Goal: Information Seeking & Learning: Learn about a topic

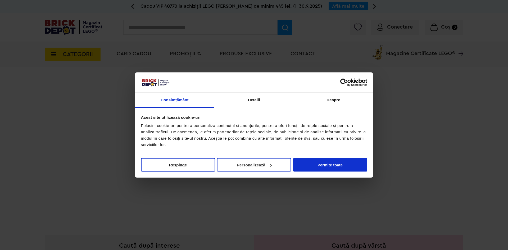
click at [250, 167] on button "Personalizează" at bounding box center [254, 164] width 74 height 13
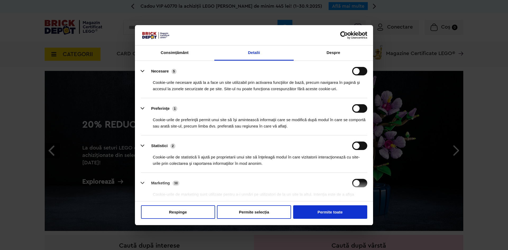
click at [358, 114] on div "Cookie-urile de preferinţă permit unui site să îşi amintească informaţii care s…" at bounding box center [254, 121] width 226 height 17
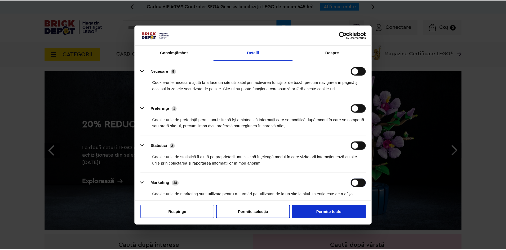
scroll to position [65, 0]
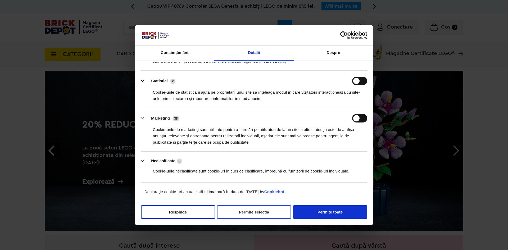
click at [277, 211] on button "Permite selecția" at bounding box center [254, 211] width 74 height 13
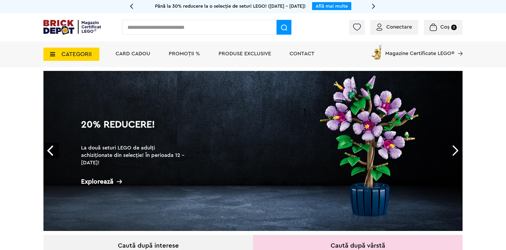
click at [397, 24] on div "Conectare" at bounding box center [394, 27] width 48 height 15
click at [390, 27] on span "Conectare" at bounding box center [399, 26] width 26 height 5
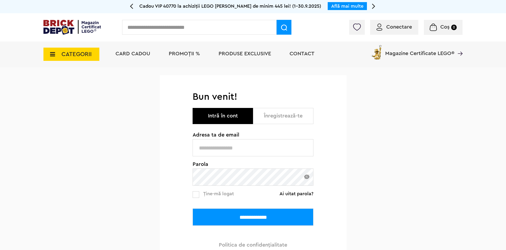
type input "**********"
click at [306, 176] on img at bounding box center [306, 177] width 5 height 4
click at [197, 198] on label at bounding box center [195, 194] width 7 height 7
click at [237, 212] on input "**********" at bounding box center [252, 217] width 121 height 17
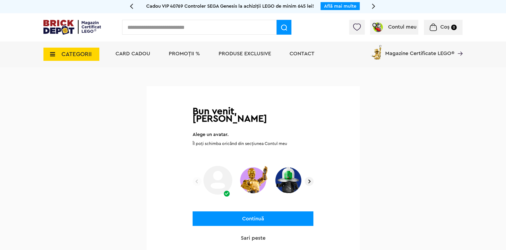
click at [310, 177] on img at bounding box center [308, 181] width 9 height 9
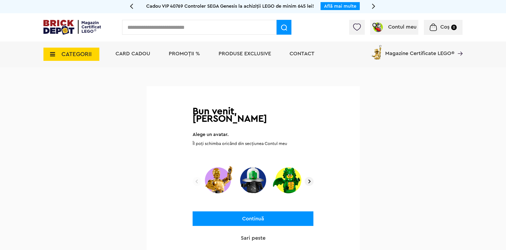
click at [310, 177] on img at bounding box center [308, 181] width 9 height 9
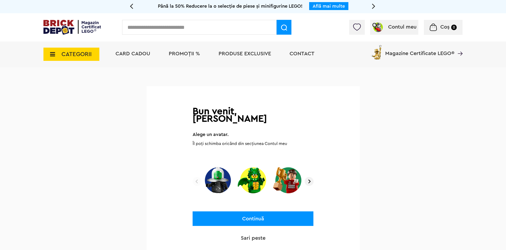
click at [310, 177] on img at bounding box center [308, 181] width 9 height 9
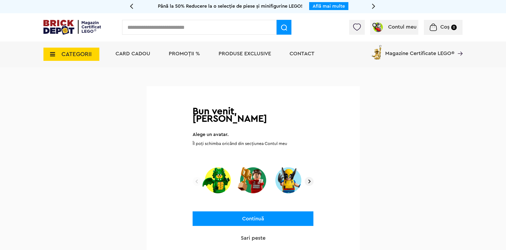
click at [310, 177] on img at bounding box center [308, 181] width 9 height 9
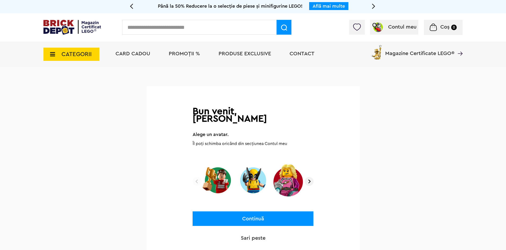
click at [310, 177] on img at bounding box center [308, 181] width 9 height 9
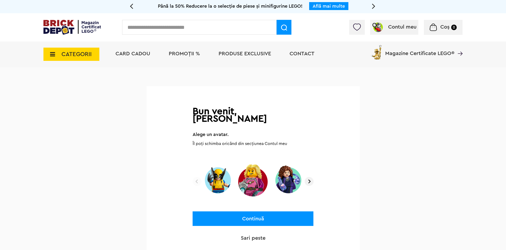
click at [310, 177] on img at bounding box center [308, 181] width 9 height 9
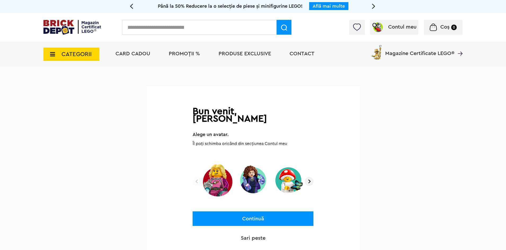
click at [310, 177] on img at bounding box center [308, 181] width 9 height 9
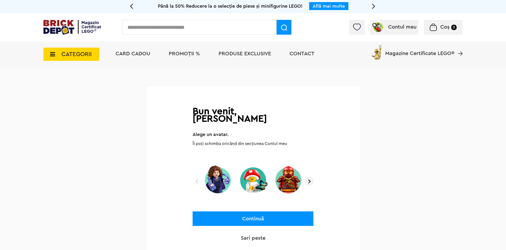
click at [310, 177] on img at bounding box center [308, 181] width 9 height 9
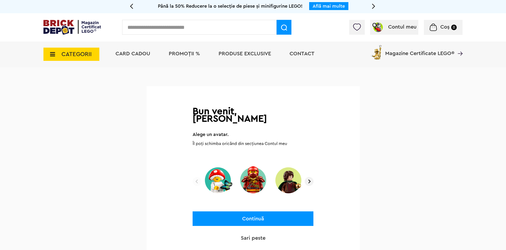
click at [310, 177] on img at bounding box center [308, 181] width 9 height 9
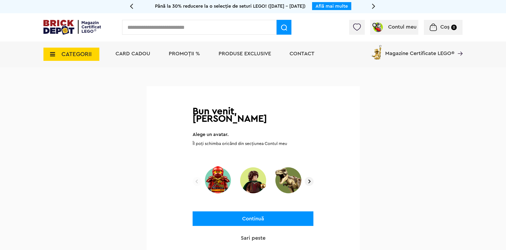
click at [310, 177] on img at bounding box center [308, 181] width 9 height 9
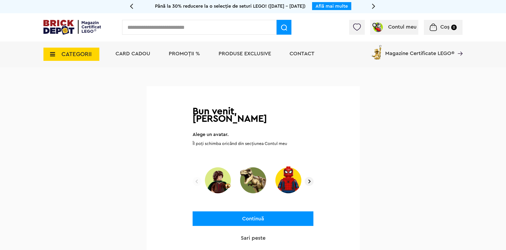
click at [310, 177] on img at bounding box center [308, 181] width 9 height 9
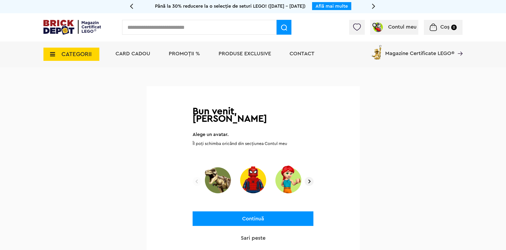
click at [310, 177] on img at bounding box center [308, 181] width 9 height 9
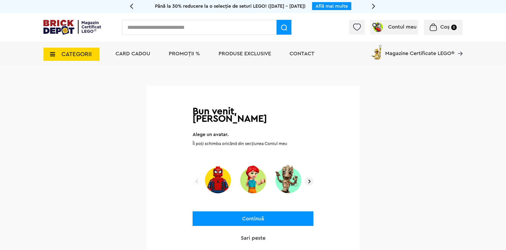
click at [310, 177] on img at bounding box center [308, 181] width 9 height 9
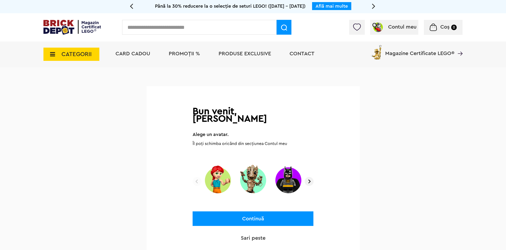
click at [310, 177] on img at bounding box center [308, 181] width 9 height 9
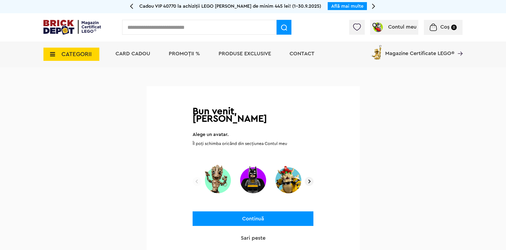
click at [310, 177] on img at bounding box center [308, 181] width 9 height 9
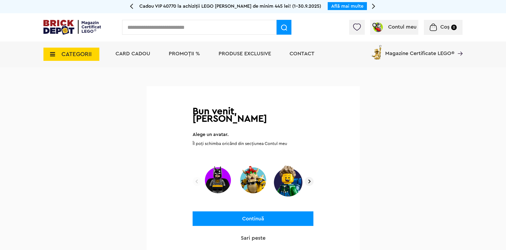
click at [310, 177] on img at bounding box center [308, 181] width 9 height 9
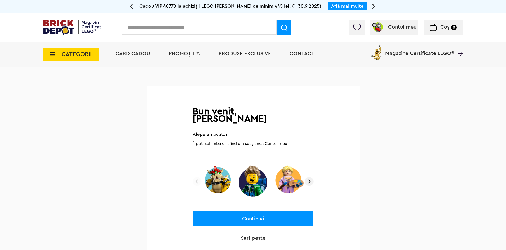
click at [310, 177] on img at bounding box center [308, 181] width 9 height 9
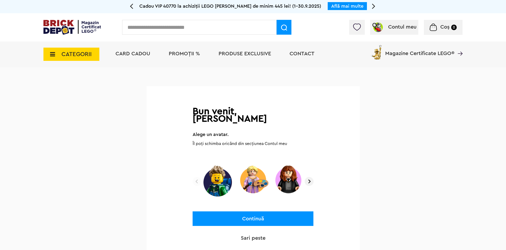
click at [310, 177] on img at bounding box center [308, 181] width 9 height 9
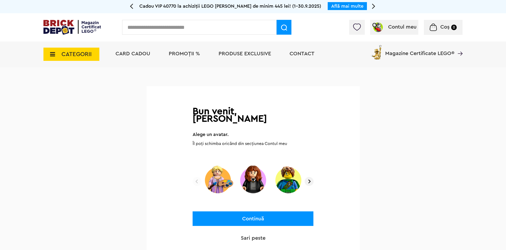
click at [310, 177] on img at bounding box center [308, 181] width 9 height 9
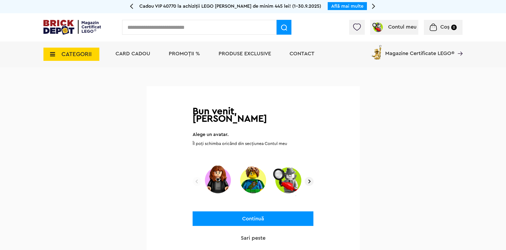
click at [310, 177] on img at bounding box center [308, 181] width 9 height 9
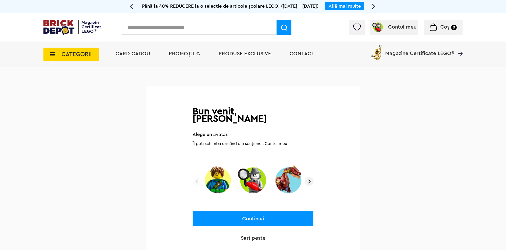
click at [310, 177] on img at bounding box center [308, 181] width 9 height 9
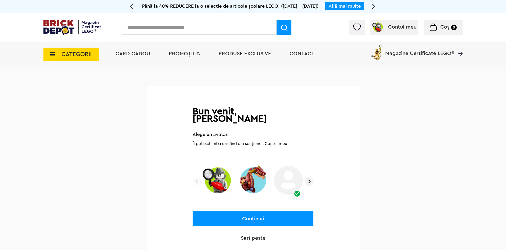
click at [310, 177] on img at bounding box center [308, 181] width 9 height 9
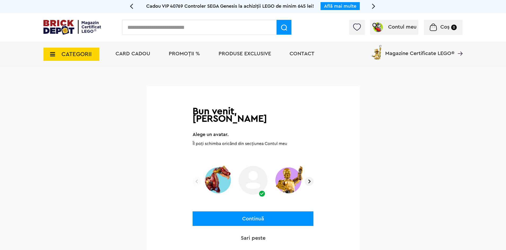
click at [311, 177] on img at bounding box center [308, 181] width 9 height 9
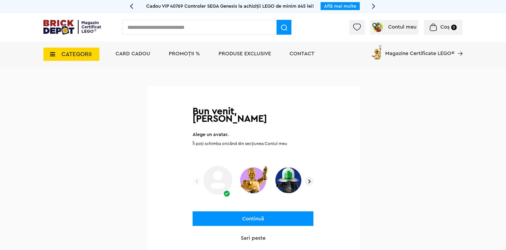
click at [195, 177] on img at bounding box center [196, 181] width 9 height 9
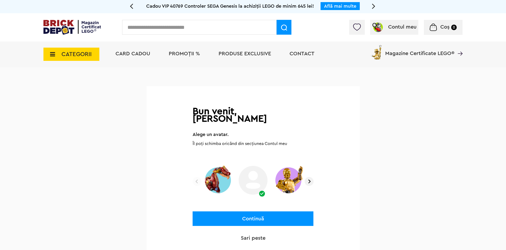
click at [195, 177] on img at bounding box center [196, 181] width 9 height 9
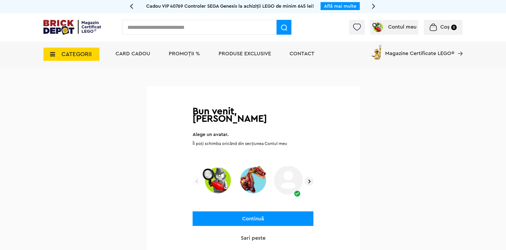
click at [195, 177] on img at bounding box center [196, 181] width 9 height 9
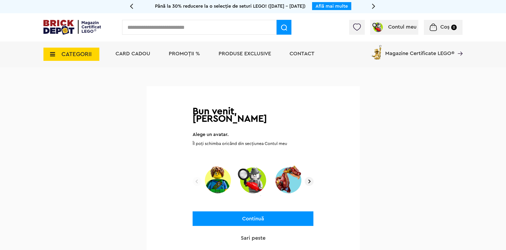
click at [197, 177] on img at bounding box center [196, 181] width 9 height 9
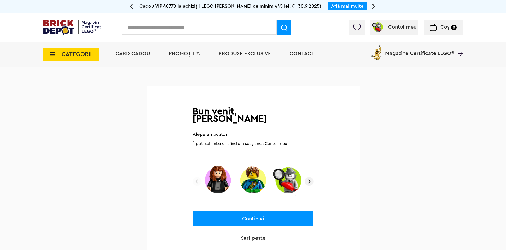
click at [197, 177] on img at bounding box center [196, 181] width 9 height 9
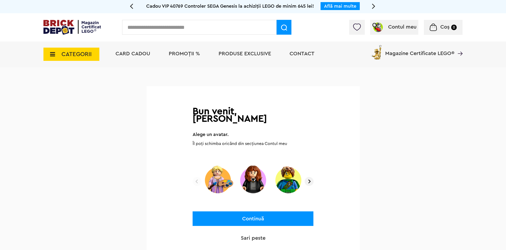
click at [197, 177] on img at bounding box center [196, 181] width 9 height 9
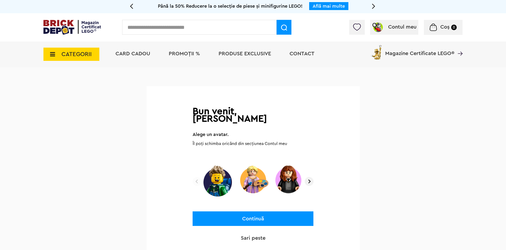
click at [196, 177] on img at bounding box center [196, 181] width 9 height 9
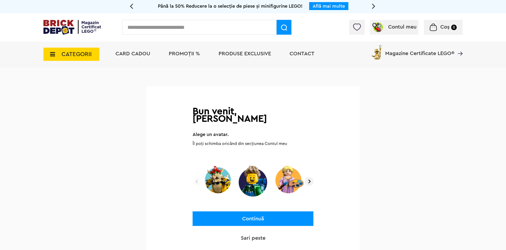
click at [196, 177] on img at bounding box center [196, 181] width 9 height 9
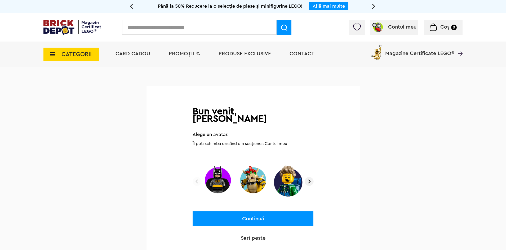
click at [196, 177] on img at bounding box center [196, 181] width 9 height 9
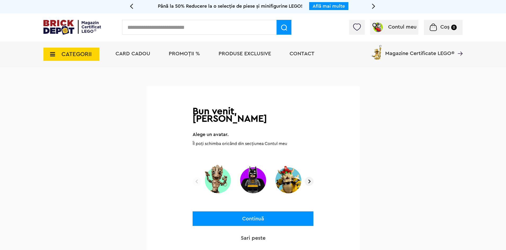
click at [196, 177] on img at bounding box center [196, 181] width 9 height 9
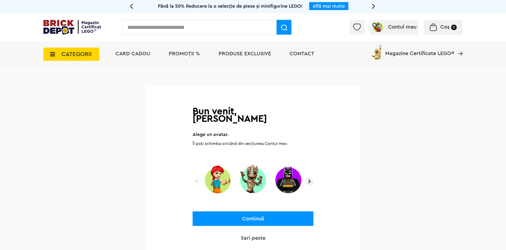
click at [196, 177] on img at bounding box center [196, 181] width 9 height 9
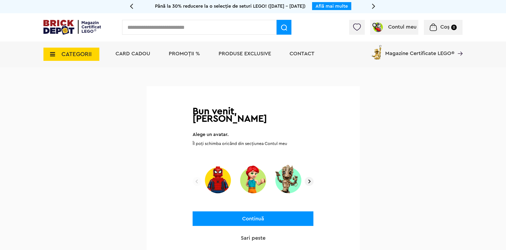
click at [196, 177] on img at bounding box center [196, 181] width 9 height 9
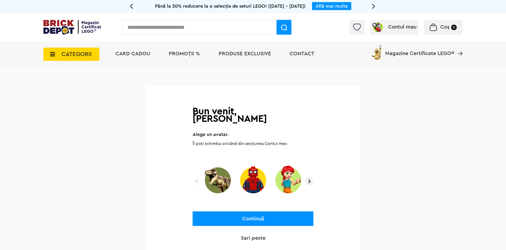
click at [196, 177] on img at bounding box center [196, 181] width 9 height 9
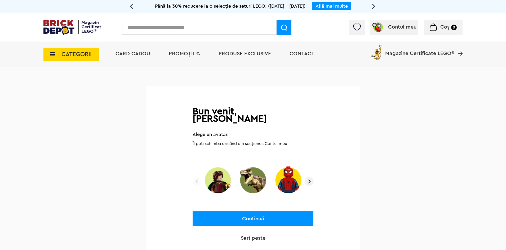
click at [196, 177] on img at bounding box center [196, 181] width 9 height 9
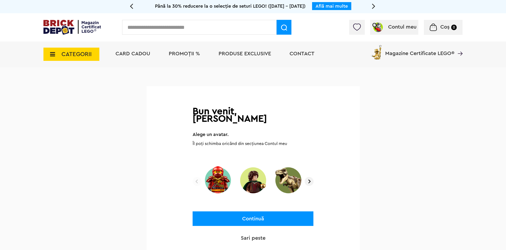
click at [196, 177] on img at bounding box center [196, 181] width 9 height 9
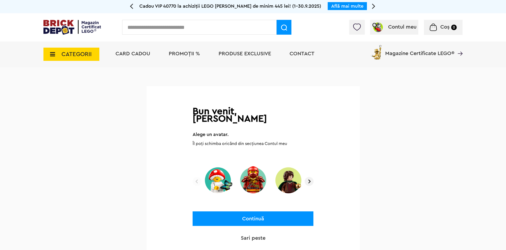
click at [196, 177] on img at bounding box center [196, 181] width 9 height 9
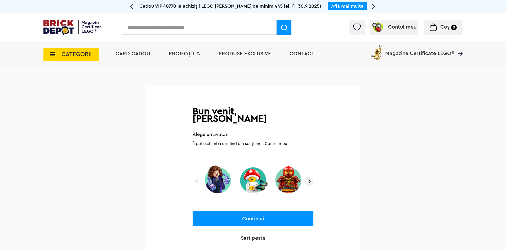
click at [196, 177] on img at bounding box center [196, 181] width 9 height 9
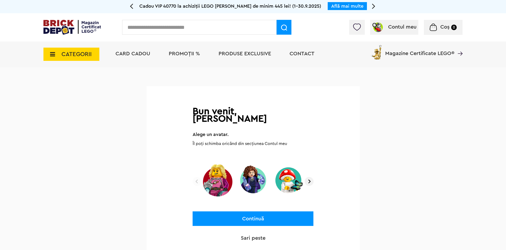
click at [196, 177] on img at bounding box center [196, 181] width 9 height 9
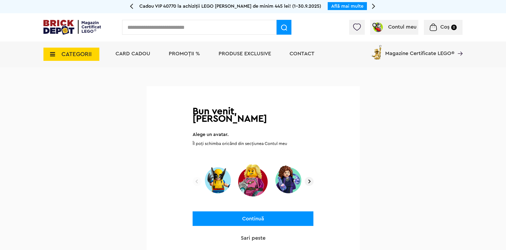
click at [196, 177] on img at bounding box center [196, 181] width 9 height 9
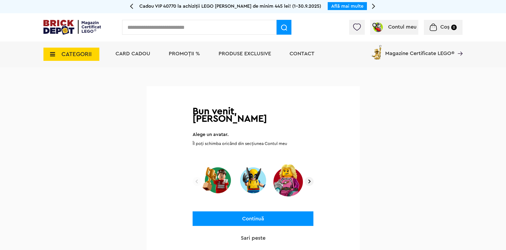
click at [196, 177] on img at bounding box center [196, 181] width 9 height 9
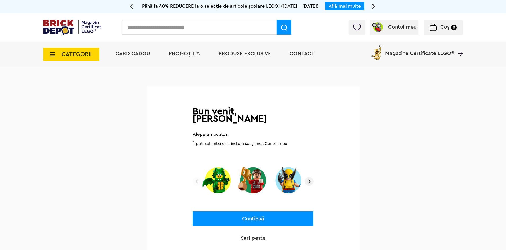
click at [196, 177] on img at bounding box center [196, 181] width 9 height 9
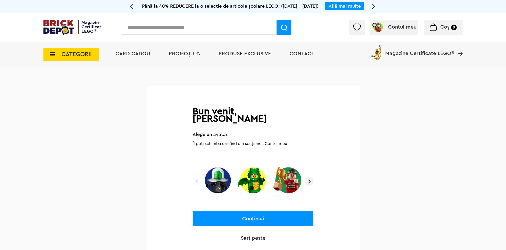
click at [196, 177] on img at bounding box center [196, 181] width 9 height 9
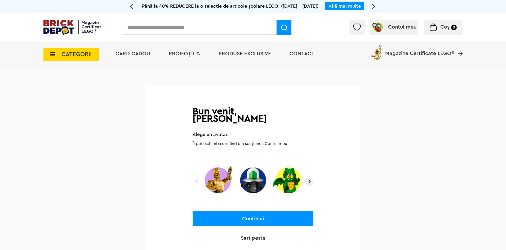
click at [220, 174] on img at bounding box center [217, 180] width 31 height 33
click at [197, 177] on img at bounding box center [196, 181] width 9 height 9
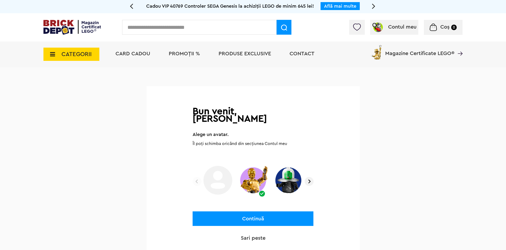
click at [196, 177] on img at bounding box center [196, 181] width 9 height 9
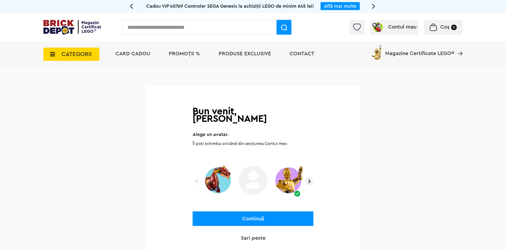
click at [196, 177] on img at bounding box center [196, 181] width 9 height 9
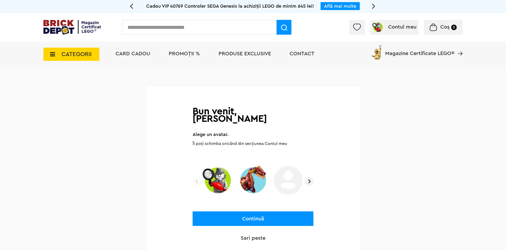
click at [196, 177] on img at bounding box center [196, 181] width 9 height 9
click at [217, 171] on img at bounding box center [217, 180] width 31 height 33
click at [261, 217] on button "Continuă" at bounding box center [252, 218] width 121 height 15
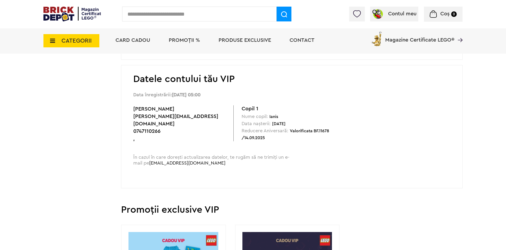
scroll to position [189, 0]
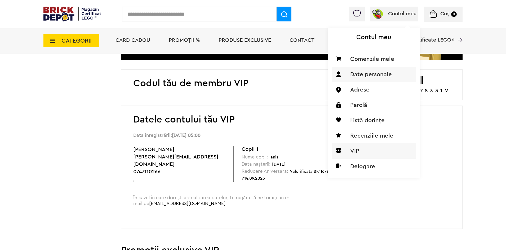
click at [367, 75] on li "Date personale" at bounding box center [374, 74] width 84 height 15
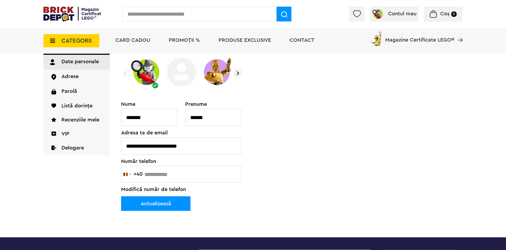
scroll to position [44, 0]
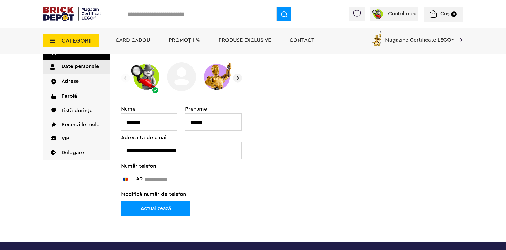
click at [154, 183] on div "**********" at bounding box center [181, 151] width 121 height 91
click at [150, 179] on div "**********" at bounding box center [181, 151] width 121 height 91
click at [155, 122] on input "*******" at bounding box center [149, 122] width 56 height 17
click at [165, 143] on input "**********" at bounding box center [181, 150] width 120 height 17
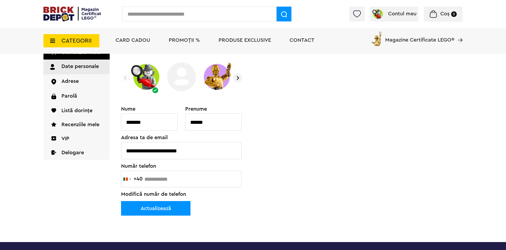
click at [184, 177] on div "**********" at bounding box center [181, 151] width 121 height 91
click at [145, 184] on div "**********" at bounding box center [181, 151] width 121 height 91
click at [140, 180] on div "**********" at bounding box center [181, 151] width 121 height 91
click at [196, 156] on input "**********" at bounding box center [181, 150] width 120 height 17
click at [169, 178] on div "**********" at bounding box center [181, 151] width 121 height 91
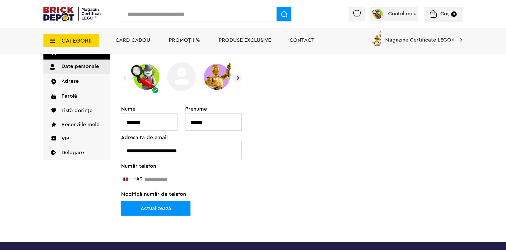
click at [137, 195] on span "Modifică număr de telefon" at bounding box center [153, 194] width 65 height 5
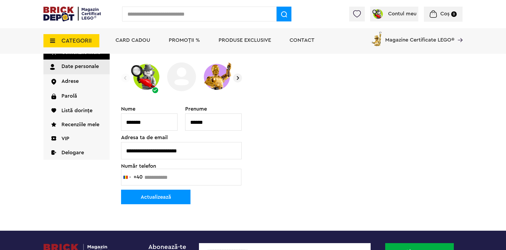
click at [162, 178] on input "text" at bounding box center [181, 177] width 120 height 17
type input "*********"
click at [168, 197] on button "Actualizează" at bounding box center [155, 197] width 69 height 15
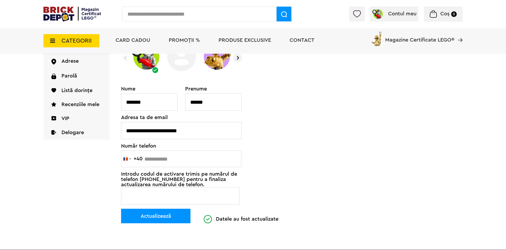
scroll to position [64, 0]
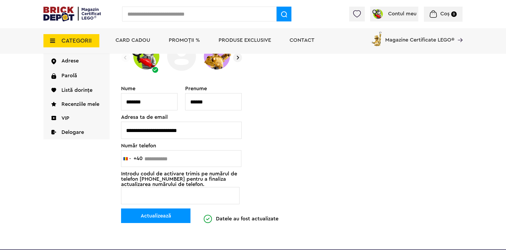
click at [139, 200] on input "Cod de verificare" at bounding box center [180, 195] width 118 height 17
type input "******"
click at [146, 211] on button "Actualizează" at bounding box center [155, 216] width 69 height 15
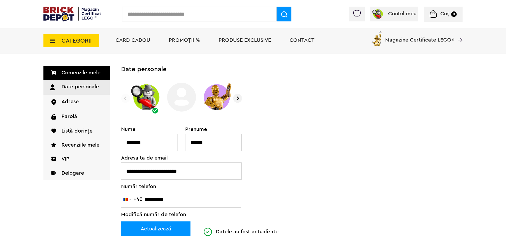
scroll to position [23, 0]
click at [211, 148] on input "******" at bounding box center [213, 142] width 56 height 17
click at [163, 147] on input "*******" at bounding box center [149, 142] width 56 height 17
click at [73, 88] on link "Date personale" at bounding box center [76, 87] width 66 height 15
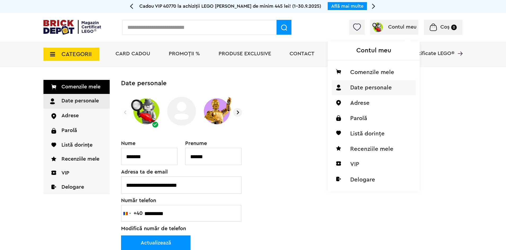
click at [378, 52] on h1 "Contul meu" at bounding box center [373, 50] width 92 height 19
click at [372, 70] on li "Comenzile mele" at bounding box center [374, 72] width 84 height 15
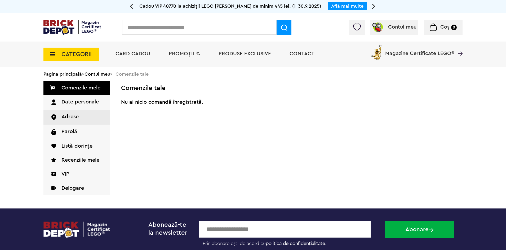
click at [94, 115] on link "Adrese" at bounding box center [76, 117] width 66 height 15
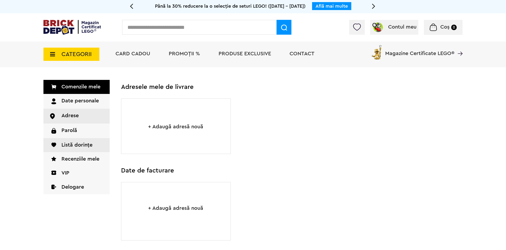
click at [64, 142] on link "Listă dorințe" at bounding box center [76, 145] width 66 height 14
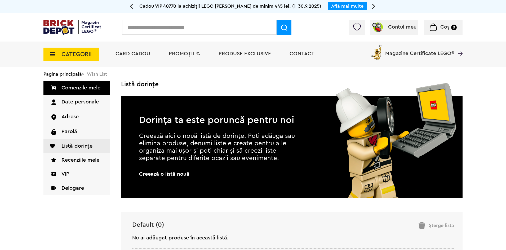
click at [134, 9] on div "Cadou VIP 40770 la achiziții LEGO [PERSON_NAME] de minim 445 lei! (1-30.9.2025)…" at bounding box center [253, 5] width 238 height 7
click at [132, 6] on icon at bounding box center [131, 5] width 3 height 9
click at [339, 5] on link "Află mai multe" at bounding box center [331, 6] width 32 height 5
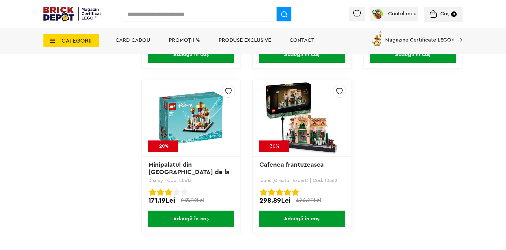
scroll to position [4268, 0]
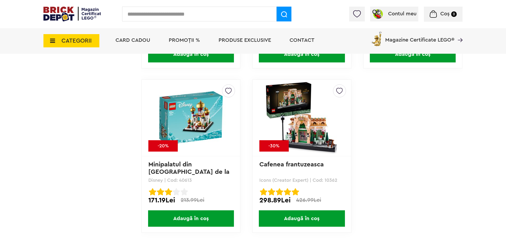
click at [294, 107] on img at bounding box center [301, 118] width 74 height 74
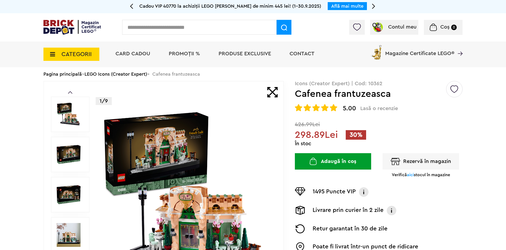
click at [205, 231] on img at bounding box center [186, 195] width 170 height 170
click at [73, 55] on span "CATEGORII" at bounding box center [76, 54] width 30 height 6
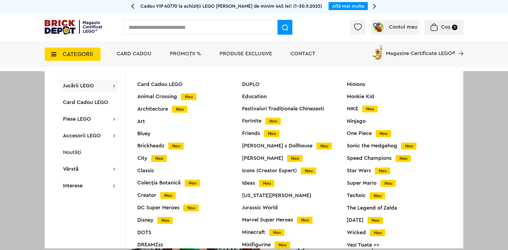
click at [145, 157] on div "City Nou" at bounding box center [189, 159] width 105 height 6
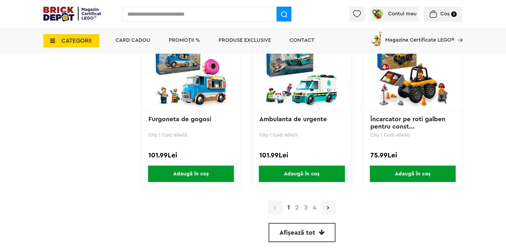
scroll to position [1464, 0]
click at [297, 208] on link "2" at bounding box center [296, 207] width 9 height 6
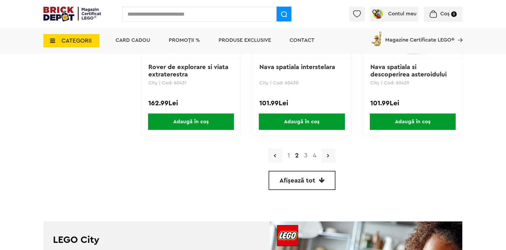
scroll to position [1516, 0]
click at [306, 158] on link "3" at bounding box center [305, 155] width 9 height 6
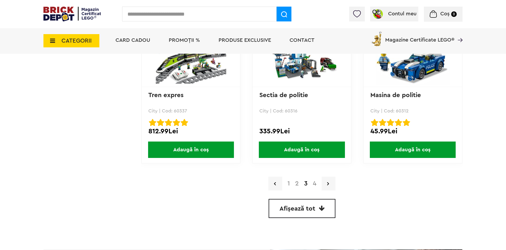
scroll to position [1488, 0]
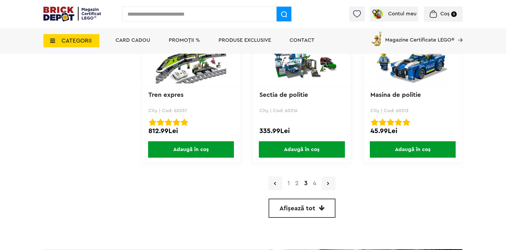
click at [314, 182] on link "4" at bounding box center [314, 183] width 9 height 6
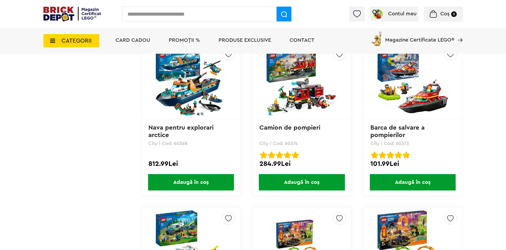
scroll to position [1065, 0]
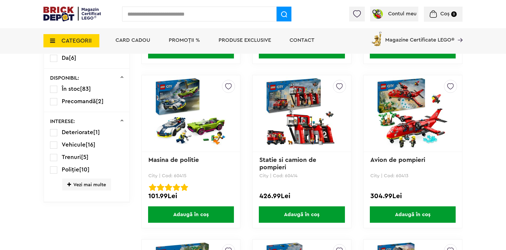
scroll to position [271, 0]
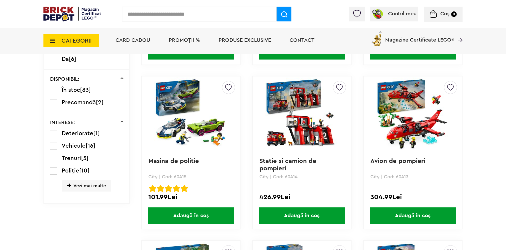
click at [288, 123] on img at bounding box center [301, 115] width 74 height 74
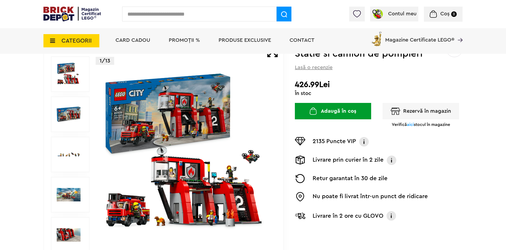
scroll to position [59, 0]
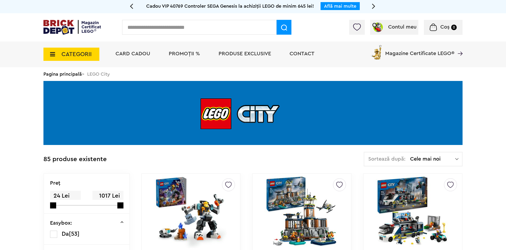
click at [436, 50] on span "Magazine Certificate LEGO®" at bounding box center [419, 50] width 69 height 12
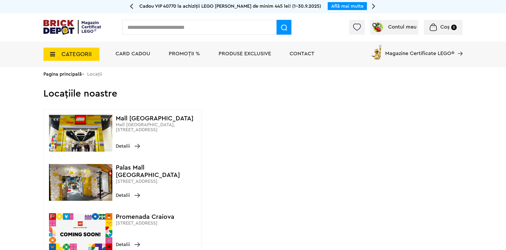
click at [88, 136] on img at bounding box center [80, 133] width 63 height 37
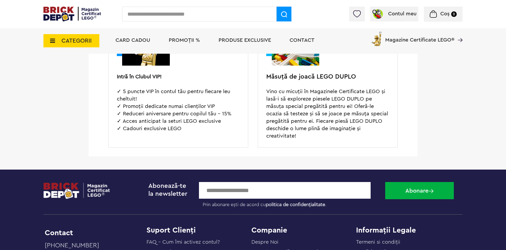
scroll to position [766, 0]
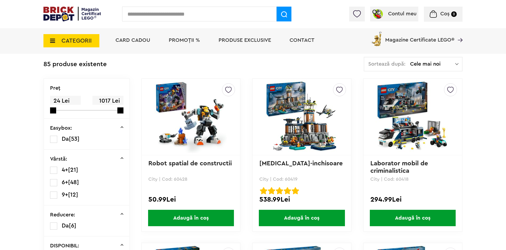
scroll to position [123, 0]
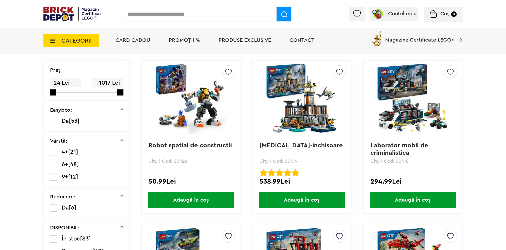
click at [311, 116] on img at bounding box center [301, 99] width 74 height 74
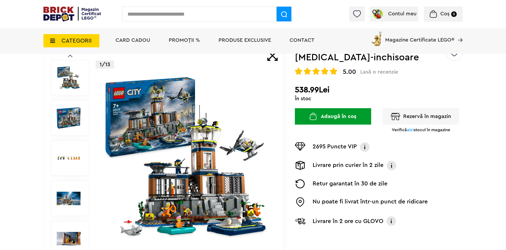
scroll to position [51, 0]
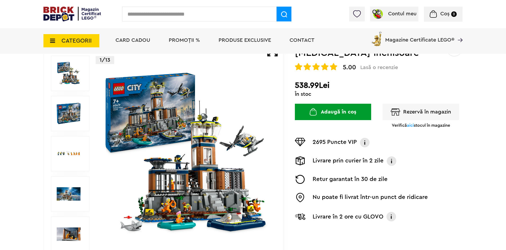
click at [162, 191] on img at bounding box center [186, 154] width 170 height 170
click at [408, 124] on span "aici" at bounding box center [410, 125] width 7 height 4
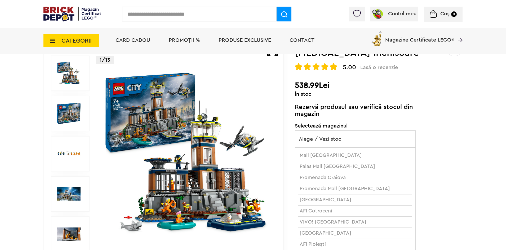
click at [332, 134] on span "Alege / Vezi stoc" at bounding box center [355, 139] width 120 height 17
click at [329, 155] on li "Mall Moldova Stoc insuficient" at bounding box center [355, 155] width 114 height 11
click at [315, 156] on li "Mall Moldova Stoc insuficient" at bounding box center [355, 155] width 114 height 11
click at [339, 138] on span "Alege / Vezi stoc" at bounding box center [355, 139] width 120 height 17
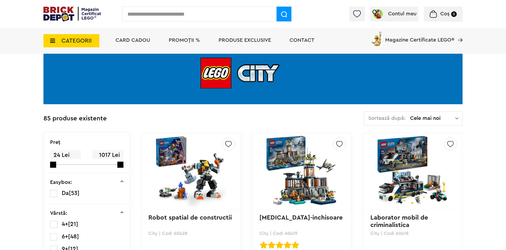
scroll to position [50, 0]
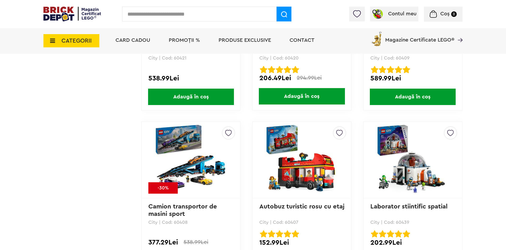
scroll to position [1047, 0]
click at [178, 146] on img at bounding box center [191, 160] width 74 height 74
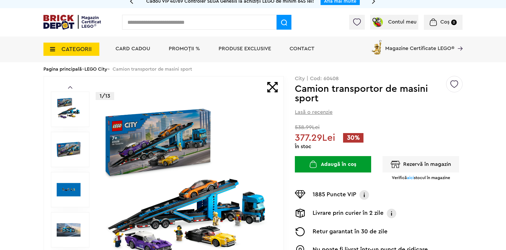
scroll to position [5, 0]
click at [408, 180] on span "aici" at bounding box center [410, 178] width 7 height 4
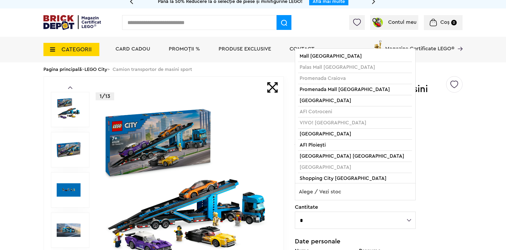
click at [375, 194] on span "Alege / Vezi stoc" at bounding box center [355, 191] width 120 height 17
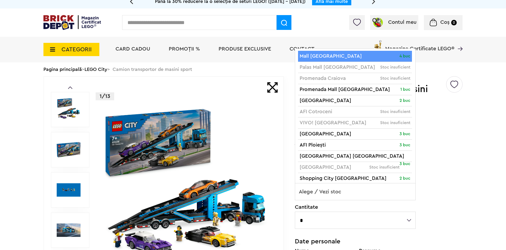
click at [165, 130] on img at bounding box center [186, 190] width 170 height 170
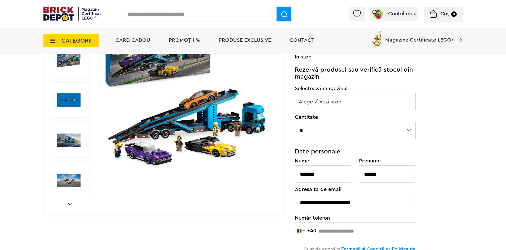
scroll to position [0, 0]
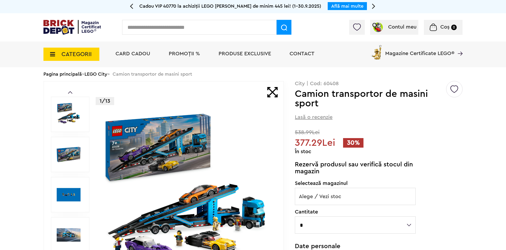
click at [69, 202] on img at bounding box center [69, 195] width 24 height 24
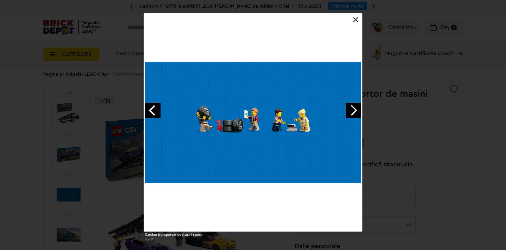
click at [348, 111] on link "Next image" at bounding box center [352, 110] width 15 height 15
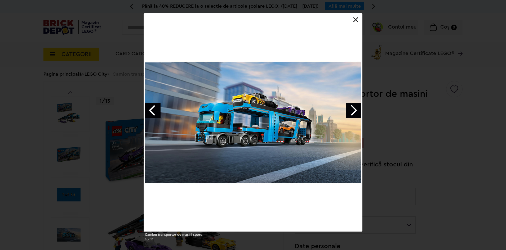
click at [131, 142] on div "Camion transportor de masini sport 4 / 14" at bounding box center [253, 129] width 506 height 232
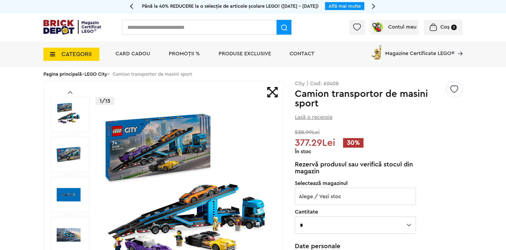
click at [145, 152] on img at bounding box center [186, 195] width 170 height 170
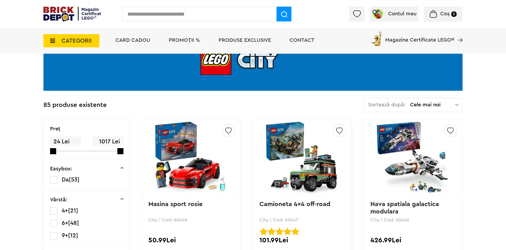
scroll to position [31, 0]
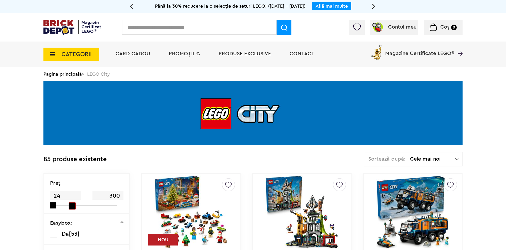
drag, startPoint x: 119, startPoint y: 206, endPoint x: 67, endPoint y: 204, distance: 51.7
click at [67, 204] on div "24 300" at bounding box center [83, 198] width 67 height 15
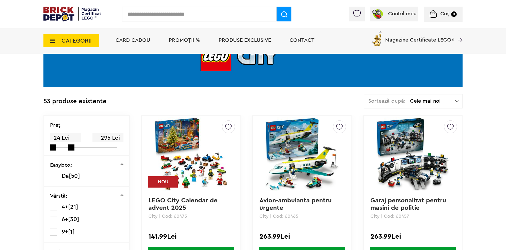
scroll to position [67, 0]
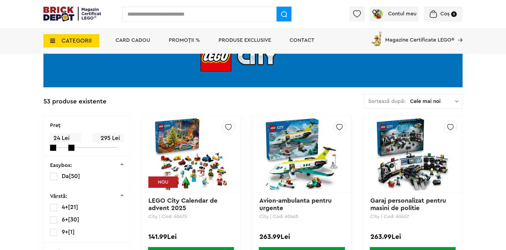
click at [109, 138] on span "295 Lei" at bounding box center [107, 138] width 31 height 10
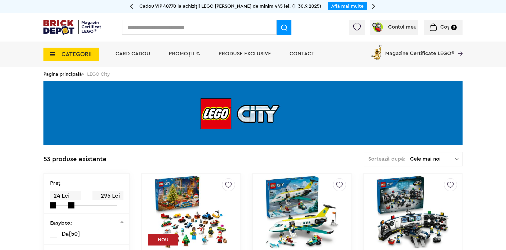
click at [106, 193] on span "295 Lei" at bounding box center [107, 196] width 31 height 10
click at [68, 206] on div "Preţ 24 324" at bounding box center [86, 194] width 85 height 40
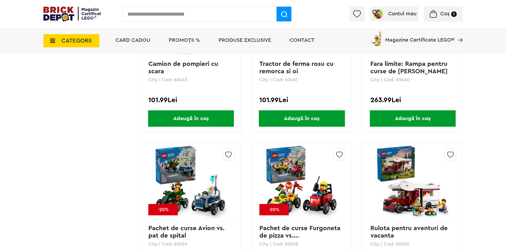
scroll to position [594, 0]
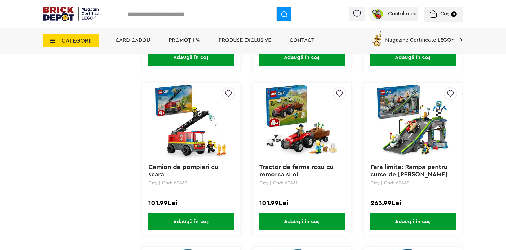
click at [422, 135] on img at bounding box center [412, 121] width 74 height 74
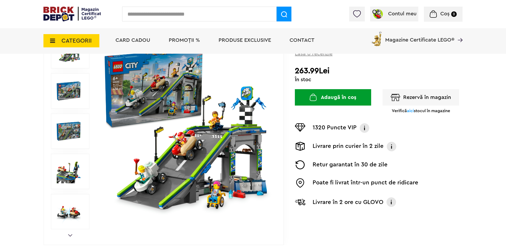
scroll to position [74, 0]
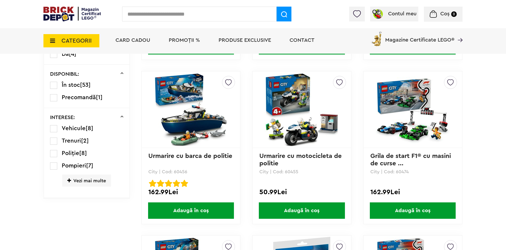
scroll to position [274, 0]
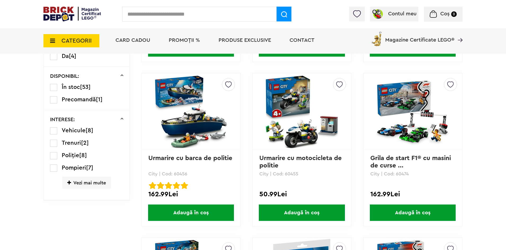
click at [169, 114] on img at bounding box center [191, 112] width 74 height 74
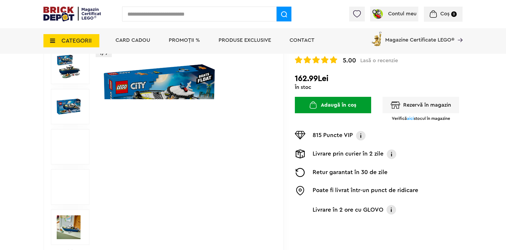
scroll to position [58, 0]
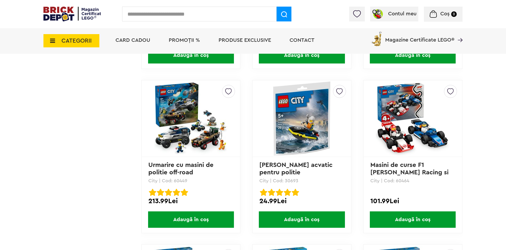
scroll to position [432, 0]
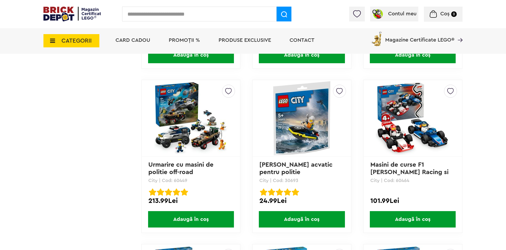
click at [187, 139] on img at bounding box center [191, 118] width 74 height 74
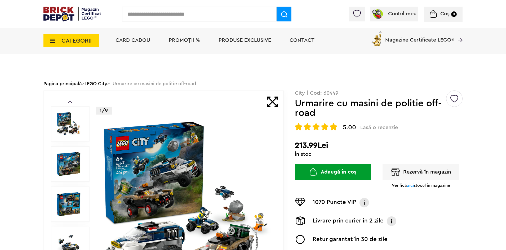
scroll to position [75, 0]
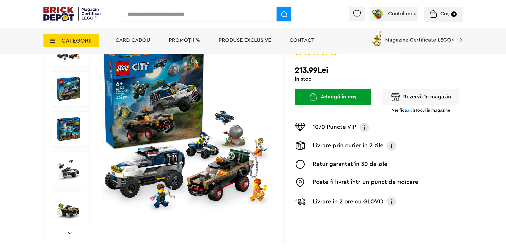
click at [203, 145] on img at bounding box center [186, 129] width 170 height 170
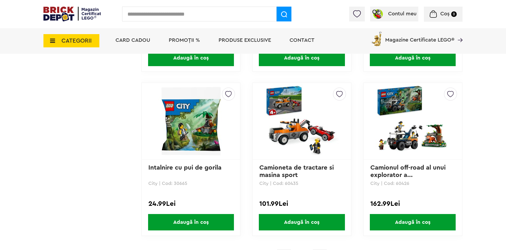
scroll to position [1417, 0]
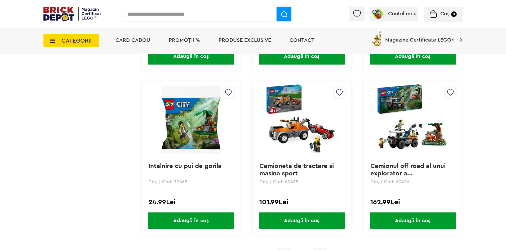
click at [404, 169] on link "Camionul off-road al unui explorator a..." at bounding box center [408, 170] width 77 height 14
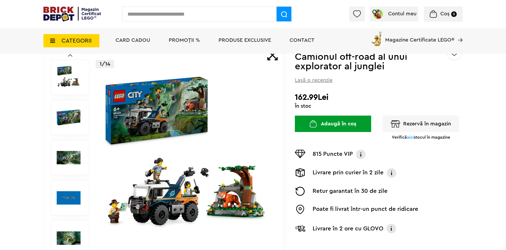
scroll to position [48, 0]
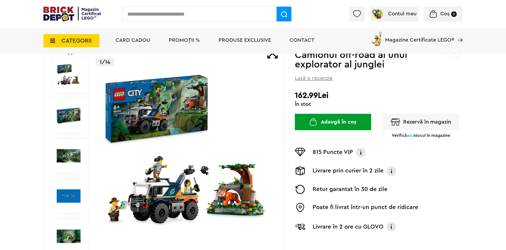
click at [180, 194] on img at bounding box center [186, 156] width 170 height 170
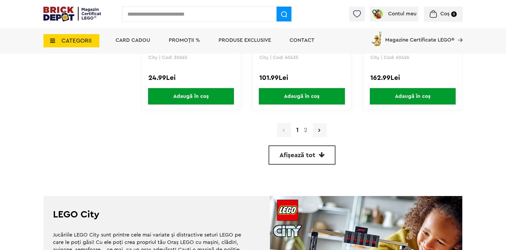
scroll to position [1542, 0]
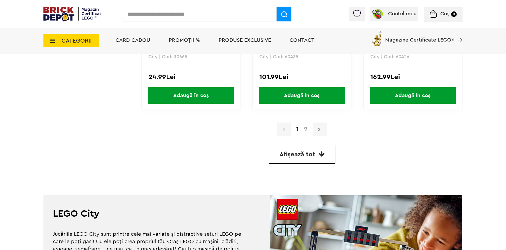
click at [321, 133] on link at bounding box center [320, 130] width 14 height 14
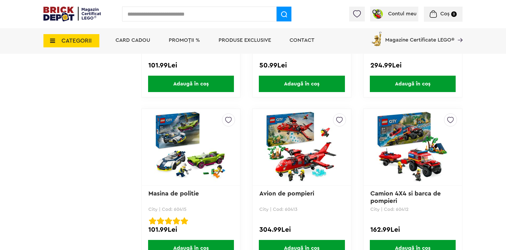
scroll to position [568, 0]
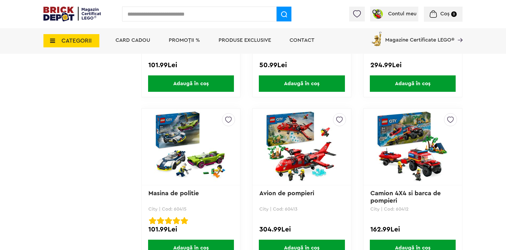
drag, startPoint x: 299, startPoint y: 174, endPoint x: 289, endPoint y: 151, distance: 25.4
click at [289, 151] on img at bounding box center [301, 147] width 74 height 74
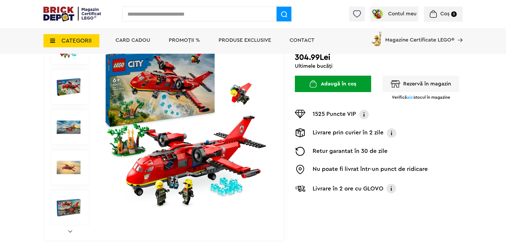
scroll to position [77, 0]
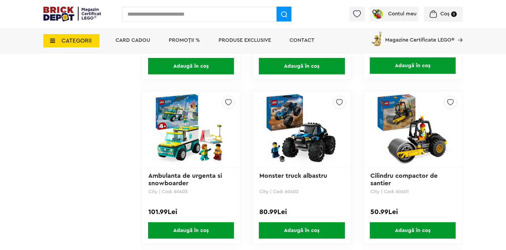
scroll to position [911, 0]
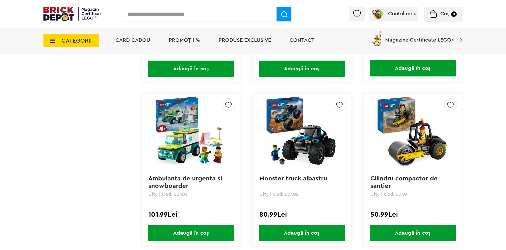
click at [291, 133] on img at bounding box center [301, 132] width 74 height 74
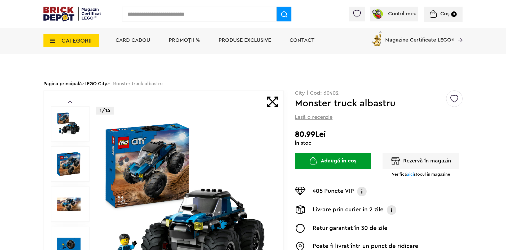
scroll to position [62, 0]
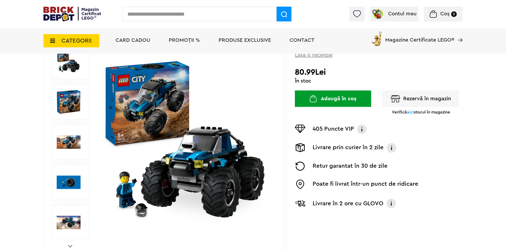
click at [409, 111] on span "aici" at bounding box center [410, 112] width 7 height 4
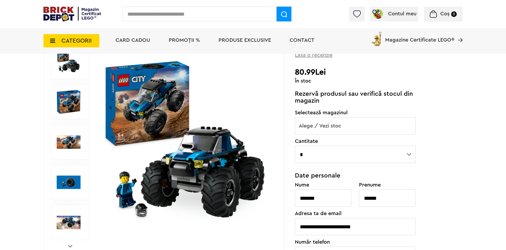
click at [355, 132] on span "Alege / Vezi stoc" at bounding box center [355, 126] width 120 height 17
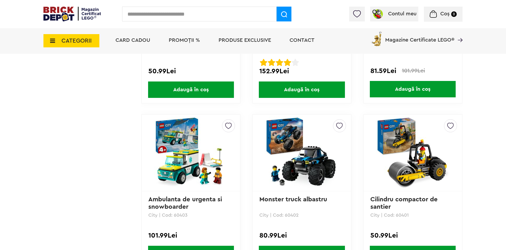
scroll to position [908, 0]
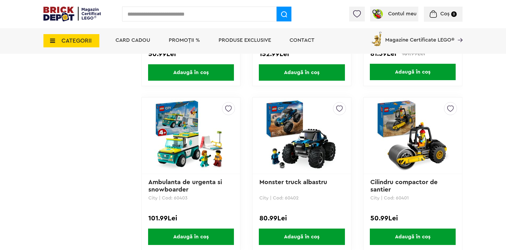
click at [287, 115] on img at bounding box center [301, 136] width 74 height 74
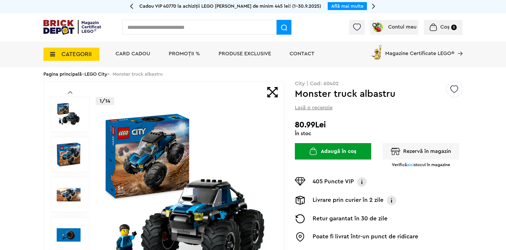
click at [408, 164] on span "aici" at bounding box center [410, 165] width 7 height 4
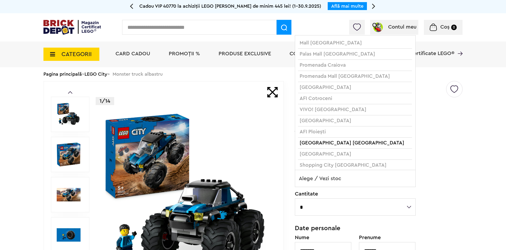
click at [361, 181] on span "Alege / Vezi stoc" at bounding box center [355, 178] width 120 height 17
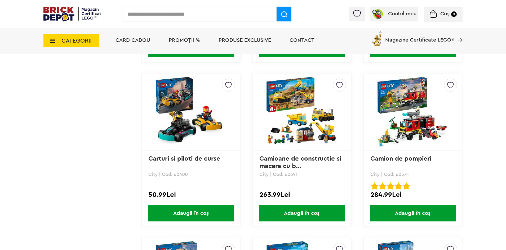
scroll to position [1097, 0]
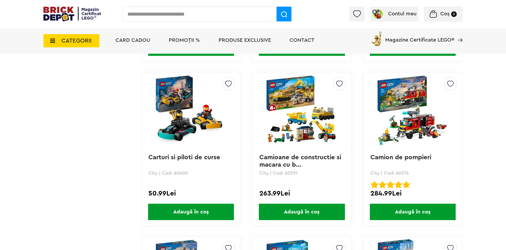
click at [310, 127] on img at bounding box center [301, 111] width 74 height 74
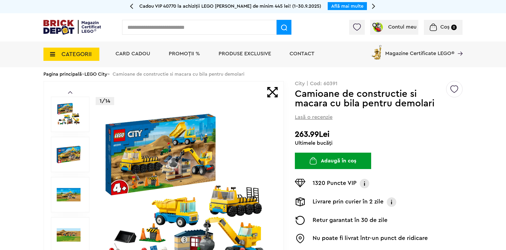
click at [205, 197] on img at bounding box center [186, 195] width 170 height 170
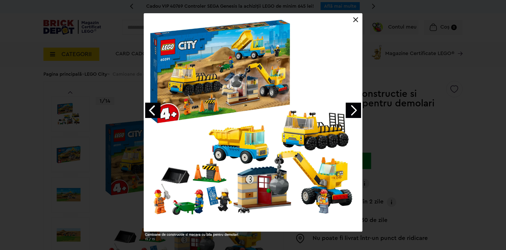
click at [351, 116] on link "Next image" at bounding box center [352, 110] width 15 height 15
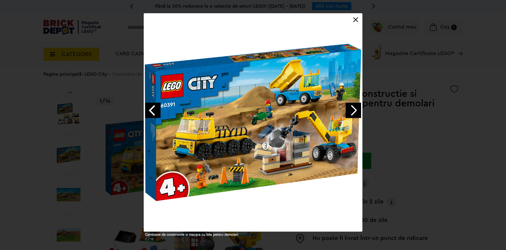
click at [351, 116] on link "Next image" at bounding box center [352, 110] width 15 height 15
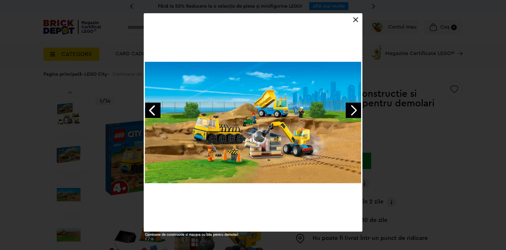
click at [347, 115] on link "Next image" at bounding box center [352, 110] width 15 height 15
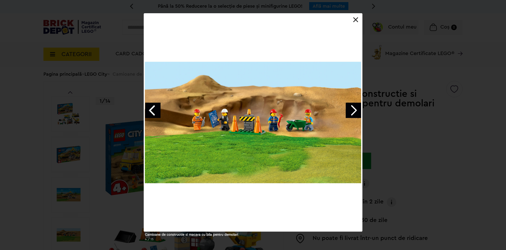
click at [360, 112] on link "Next image" at bounding box center [352, 110] width 15 height 15
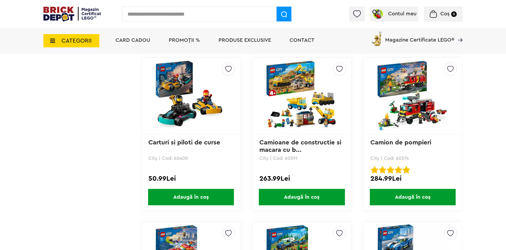
scroll to position [1109, 0]
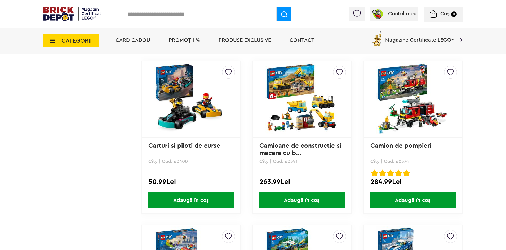
click at [417, 120] on img at bounding box center [412, 99] width 74 height 74
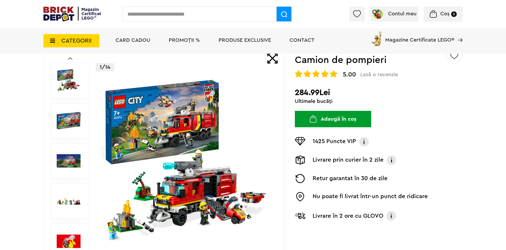
scroll to position [84, 0]
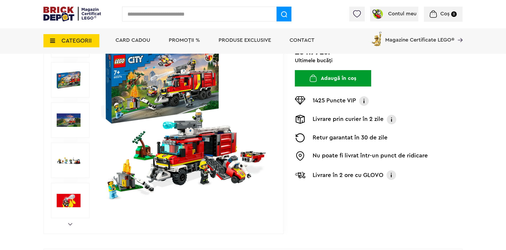
click at [200, 168] on img at bounding box center [186, 120] width 170 height 170
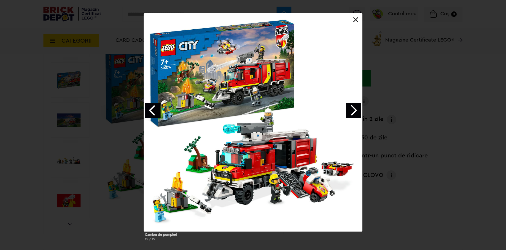
click at [355, 107] on link "Next image" at bounding box center [352, 110] width 15 height 15
click at [350, 108] on link "Next image" at bounding box center [352, 110] width 15 height 15
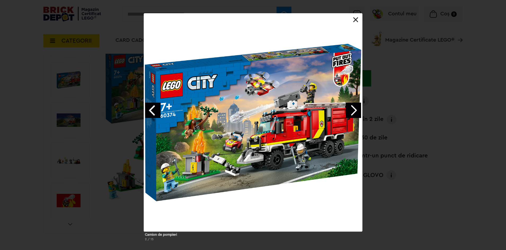
click at [350, 108] on link "Next image" at bounding box center [352, 110] width 15 height 15
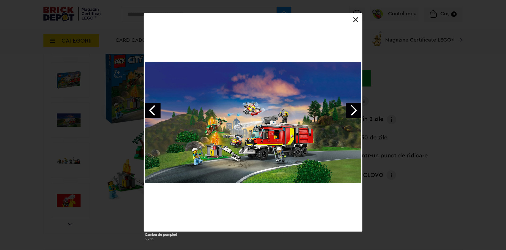
click at [350, 108] on link "Next image" at bounding box center [352, 110] width 15 height 15
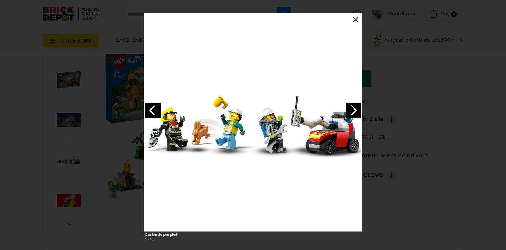
click at [357, 112] on link "Next image" at bounding box center [352, 110] width 15 height 15
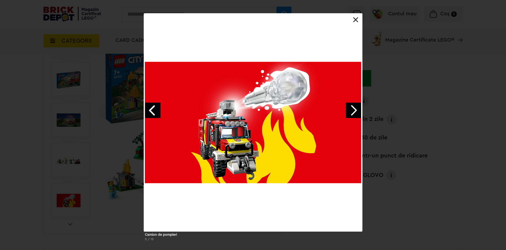
click at [357, 112] on link "Next image" at bounding box center [352, 110] width 15 height 15
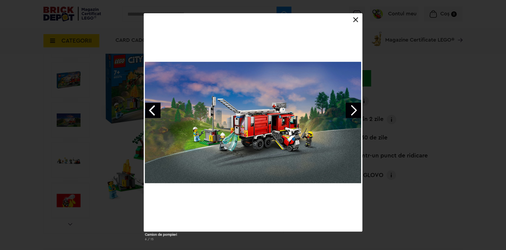
click at [357, 112] on link "Next image" at bounding box center [352, 110] width 15 height 15
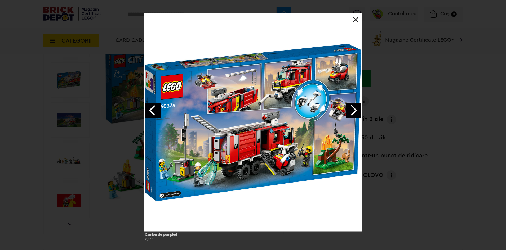
click at [357, 112] on link "Next image" at bounding box center [352, 110] width 15 height 15
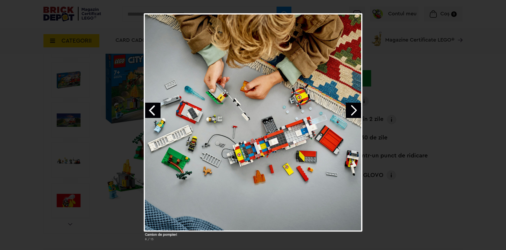
click at [357, 112] on link "Next image" at bounding box center [352, 110] width 15 height 15
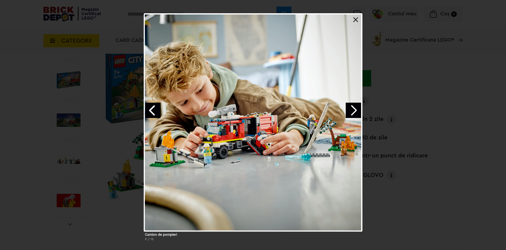
click at [357, 112] on link "Next image" at bounding box center [352, 110] width 15 height 15
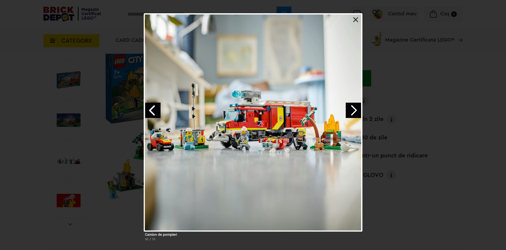
click at [357, 112] on link "Next image" at bounding box center [352, 110] width 15 height 15
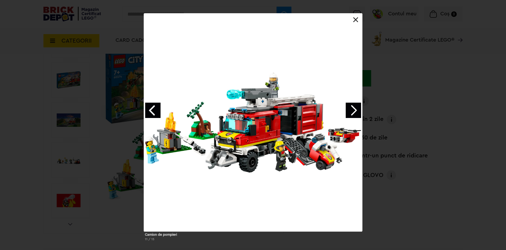
click at [357, 112] on link "Next image" at bounding box center [352, 110] width 15 height 15
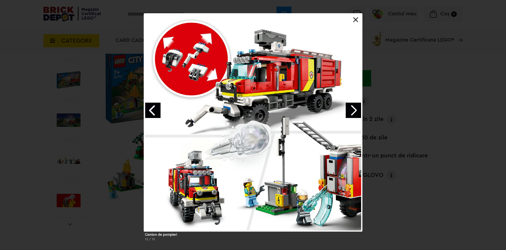
click at [357, 112] on link "Next image" at bounding box center [352, 110] width 15 height 15
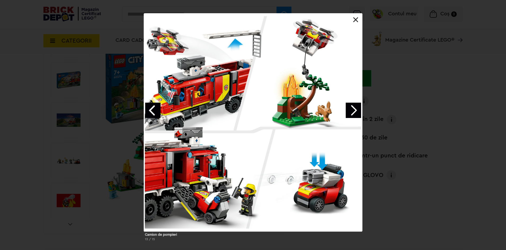
click at [357, 112] on link "Next image" at bounding box center [352, 110] width 15 height 15
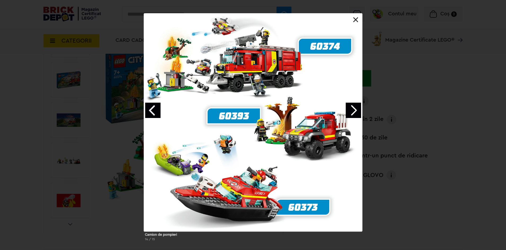
click at [351, 106] on link "Next image" at bounding box center [352, 110] width 15 height 15
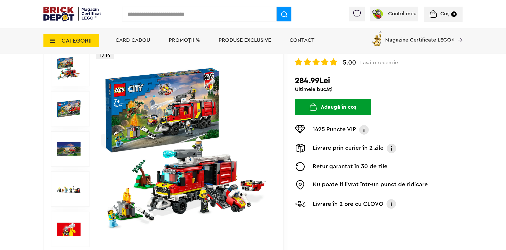
scroll to position [55, 0]
click at [387, 148] on img at bounding box center [391, 149] width 11 height 10
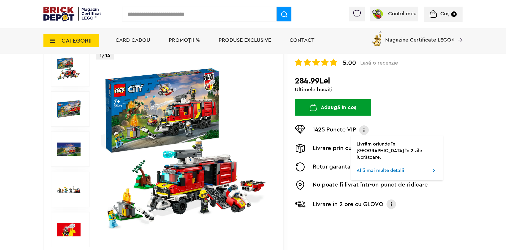
click at [327, 160] on div "1425 Puncte VIP Programul VIP Clienții VIP primesc puncte la fiecare comandă, p…" at bounding box center [379, 154] width 168 height 76
click at [252, 40] on span "Produse exclusive" at bounding box center [244, 40] width 52 height 5
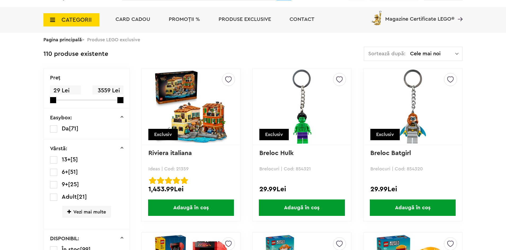
scroll to position [12, 0]
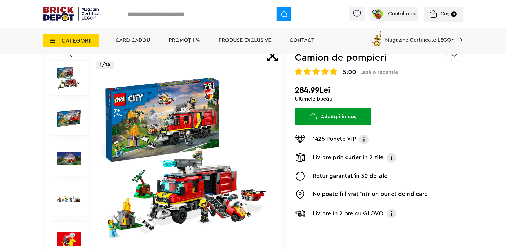
scroll to position [55, 0]
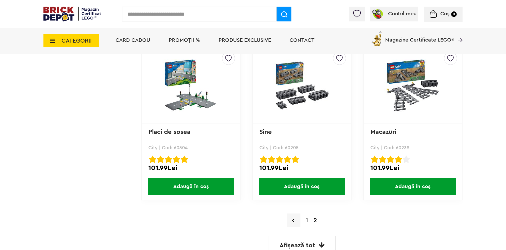
scroll to position [1451, 0]
click at [194, 97] on img at bounding box center [191, 84] width 74 height 53
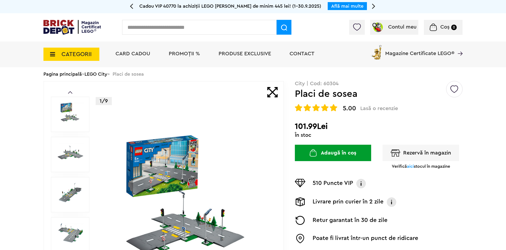
click at [188, 226] on img at bounding box center [186, 194] width 170 height 123
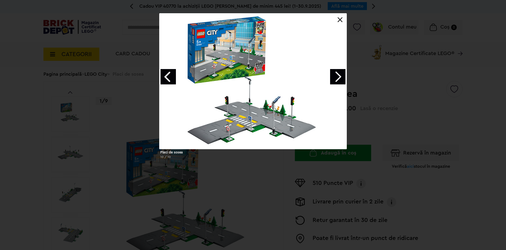
click at [217, 132] on div at bounding box center [252, 81] width 187 height 136
click at [337, 79] on link "Next image" at bounding box center [337, 76] width 15 height 15
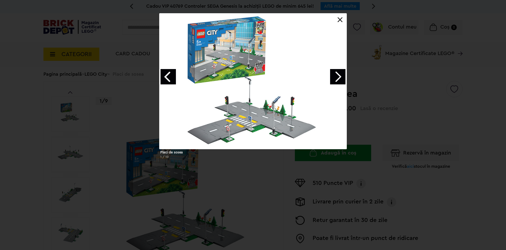
click at [337, 79] on link "Next image" at bounding box center [337, 76] width 15 height 15
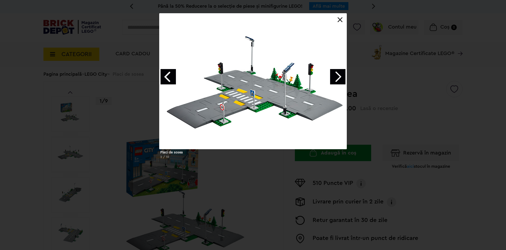
click at [337, 79] on link "Next image" at bounding box center [337, 76] width 15 height 15
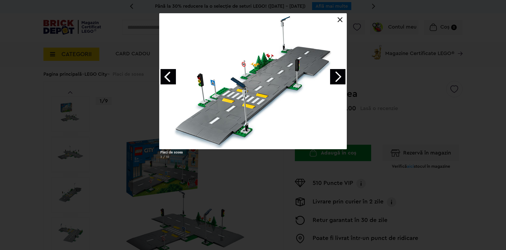
click at [343, 76] on link "Next image" at bounding box center [337, 76] width 15 height 15
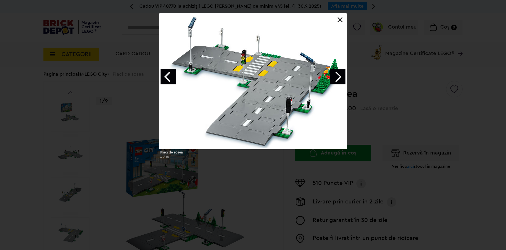
click at [343, 76] on link "Next image" at bounding box center [337, 76] width 15 height 15
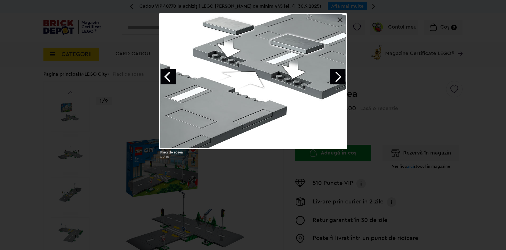
click at [343, 76] on link "Next image" at bounding box center [337, 76] width 15 height 15
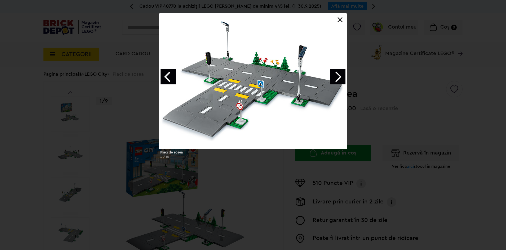
click at [343, 76] on link "Next image" at bounding box center [337, 76] width 15 height 15
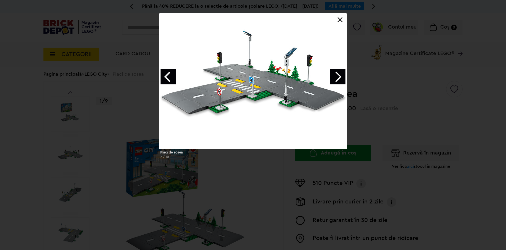
click at [343, 76] on link "Next image" at bounding box center [337, 76] width 15 height 15
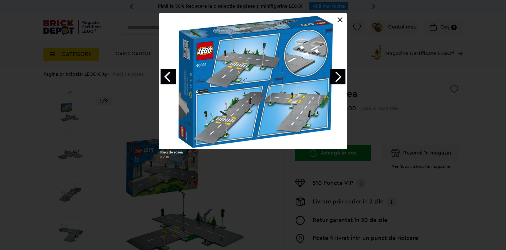
click at [340, 21] on link at bounding box center [339, 19] width 5 height 5
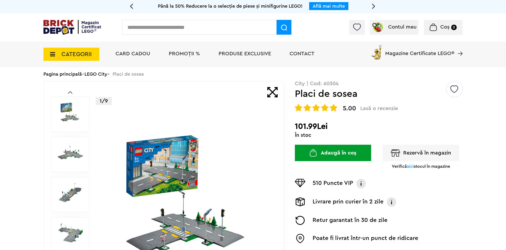
click at [408, 167] on span "aici" at bounding box center [410, 166] width 7 height 4
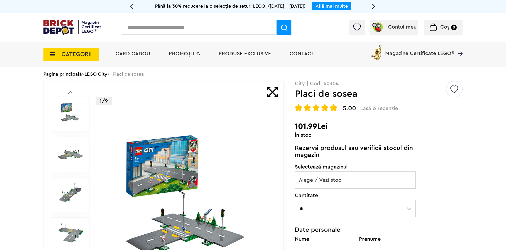
click at [372, 184] on span "Alege / Vezi stoc" at bounding box center [355, 180] width 120 height 17
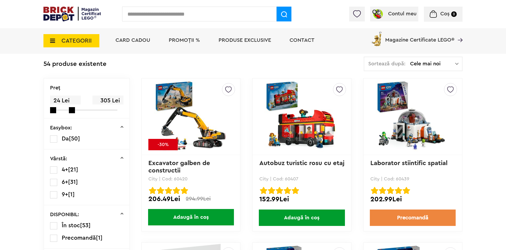
scroll to position [105, 0]
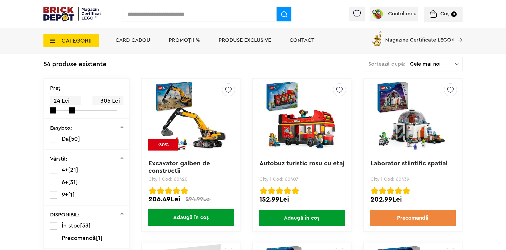
click at [184, 133] on img at bounding box center [191, 117] width 74 height 74
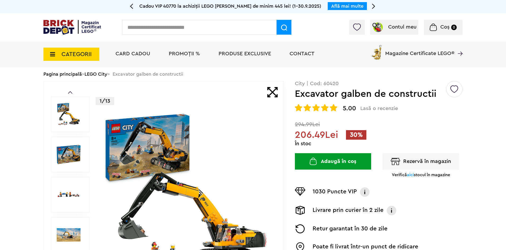
click at [408, 186] on div "1030 Puncte VIP Programul VIP Clienții VIP primesc puncte la fiecare comandă, p…" at bounding box center [379, 216] width 168 height 76
click at [408, 177] on span "aici" at bounding box center [410, 175] width 7 height 4
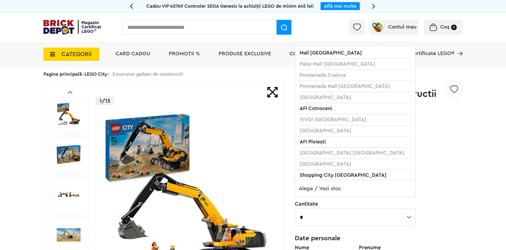
click at [373, 190] on span "Alege / Vezi stoc" at bounding box center [355, 188] width 120 height 17
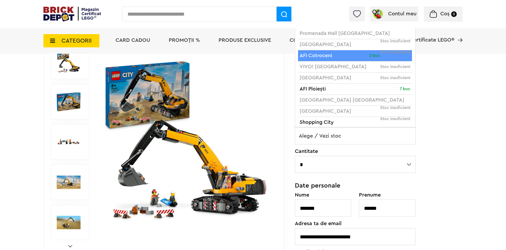
scroll to position [62, 0]
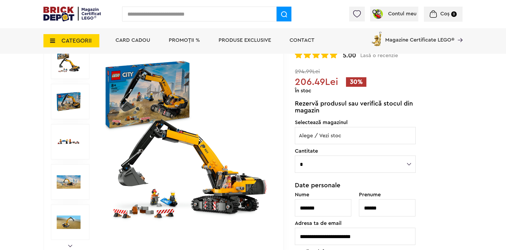
click at [157, 109] on img at bounding box center [186, 142] width 170 height 170
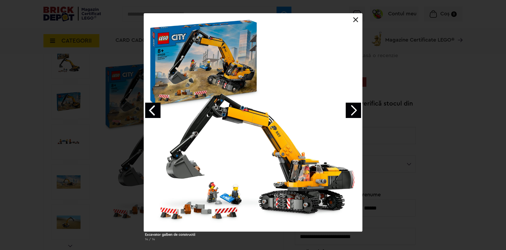
click at [352, 112] on link "Next image" at bounding box center [352, 110] width 15 height 15
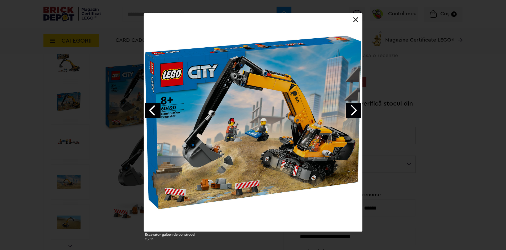
click at [352, 112] on link "Next image" at bounding box center [352, 110] width 15 height 15
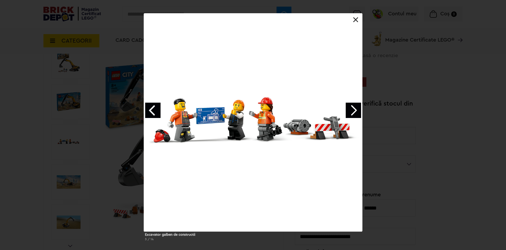
click at [352, 112] on link "Next image" at bounding box center [352, 110] width 15 height 15
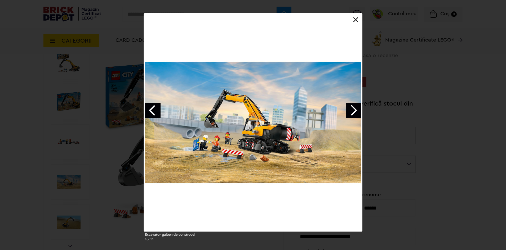
click at [352, 112] on link "Next image" at bounding box center [352, 110] width 15 height 15
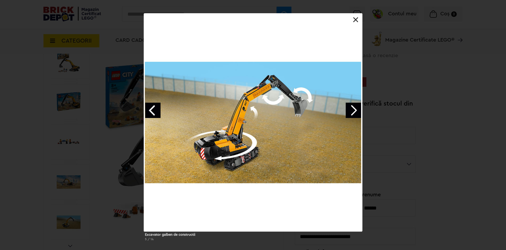
click at [352, 112] on link "Next image" at bounding box center [352, 110] width 15 height 15
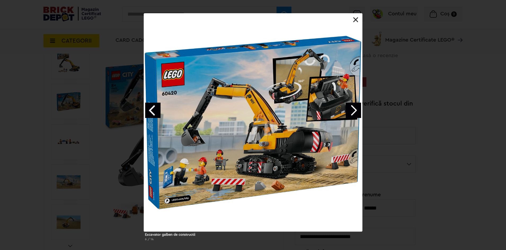
click at [354, 114] on link "Next image" at bounding box center [352, 110] width 15 height 15
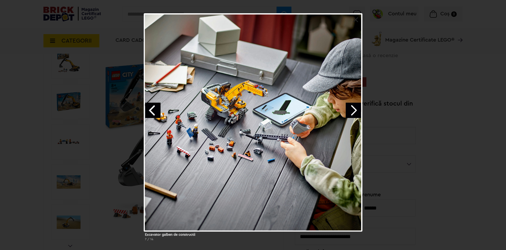
click at [354, 114] on link "Next image" at bounding box center [352, 110] width 15 height 15
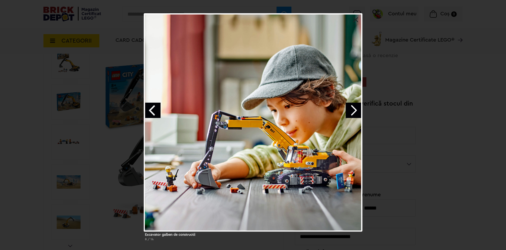
click at [354, 114] on link "Next image" at bounding box center [352, 110] width 15 height 15
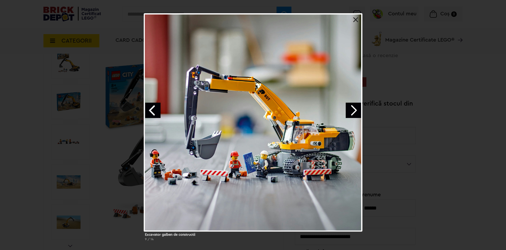
click at [354, 114] on link "Next image" at bounding box center [352, 110] width 15 height 15
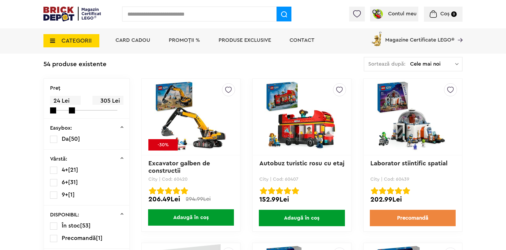
click at [193, 141] on img at bounding box center [191, 117] width 74 height 74
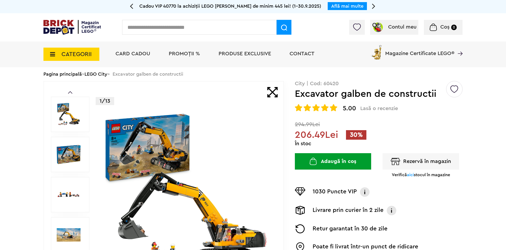
click at [412, 176] on span "aici" at bounding box center [410, 175] width 7 height 4
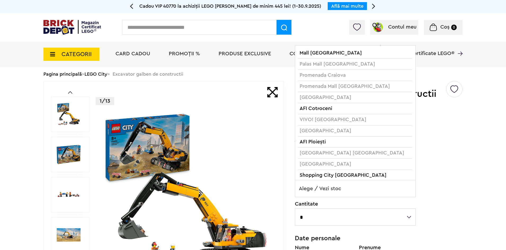
click at [358, 195] on span "Alege / Vezi stoc" at bounding box center [355, 188] width 120 height 17
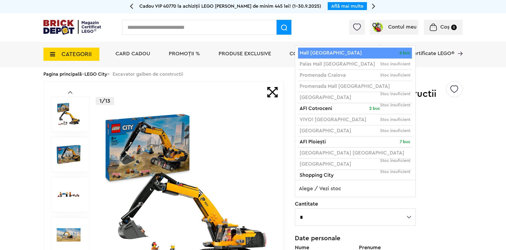
select select "**"
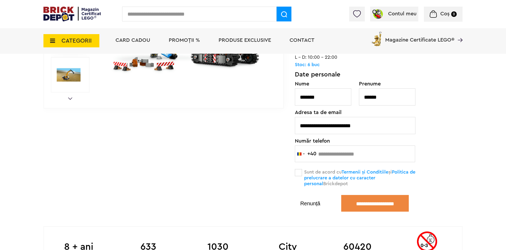
scroll to position [210, 0]
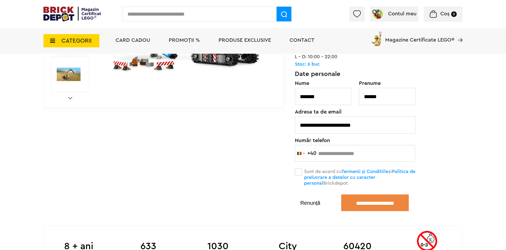
click at [299, 174] on span at bounding box center [298, 172] width 7 height 7
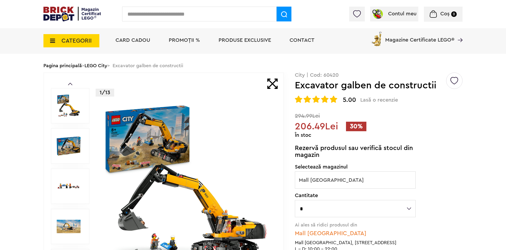
scroll to position [17, 0]
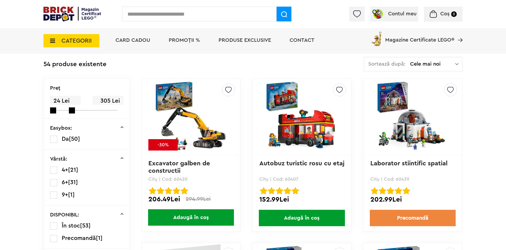
click at [154, 19] on input "text" at bounding box center [199, 14] width 154 height 15
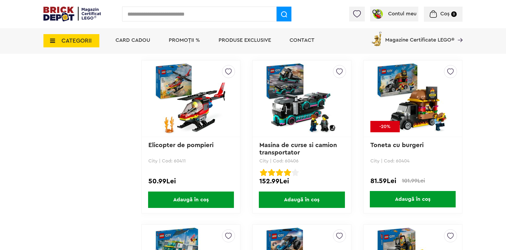
scroll to position [781, 0]
click at [406, 110] on img at bounding box center [412, 98] width 74 height 74
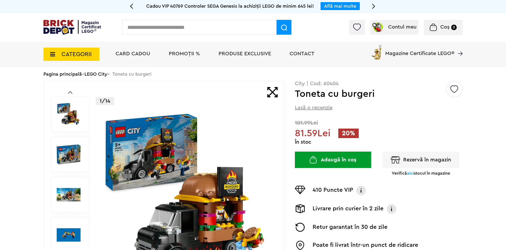
click at [410, 175] on span "aici" at bounding box center [410, 173] width 7 height 4
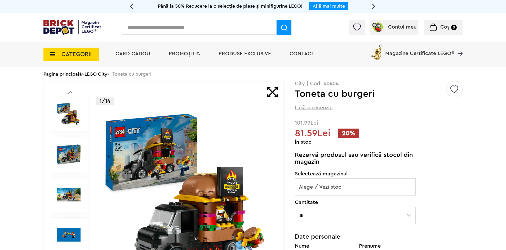
click at [350, 190] on span "Alege / Vezi stoc" at bounding box center [355, 187] width 120 height 17
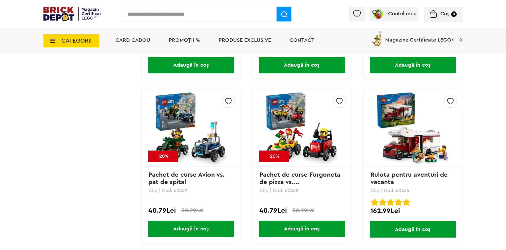
scroll to position [750, 0]
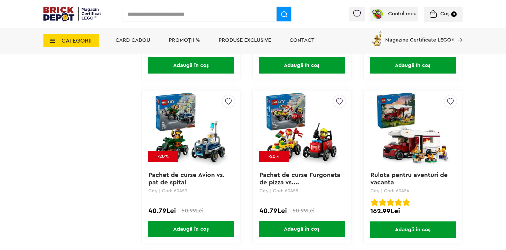
click at [199, 147] on img at bounding box center [191, 129] width 74 height 74
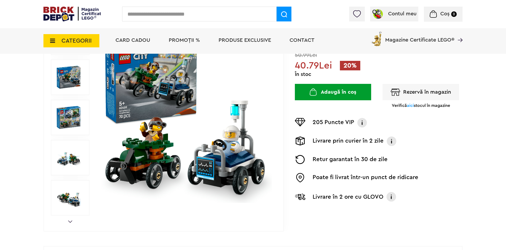
scroll to position [59, 0]
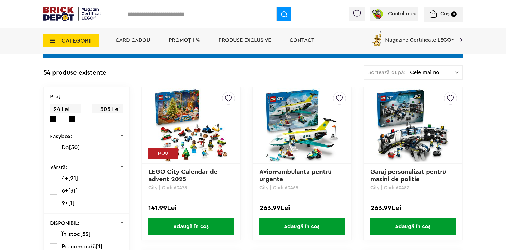
scroll to position [95, 0]
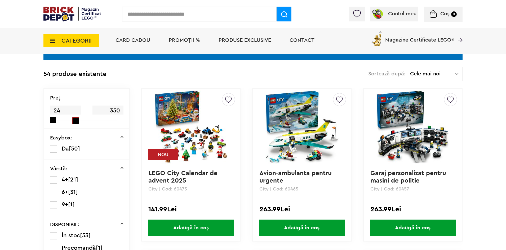
drag, startPoint x: 74, startPoint y: 119, endPoint x: 74, endPoint y: 125, distance: 6.1
click at [74, 125] on div "Preţ 24 350" at bounding box center [86, 109] width 85 height 40
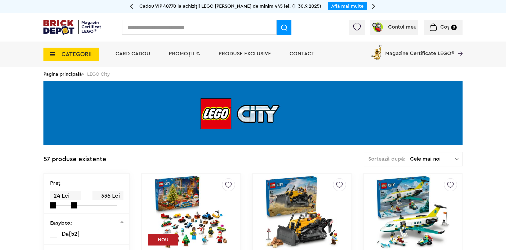
click at [414, 156] on span "Cele mai noi" at bounding box center [432, 158] width 45 height 5
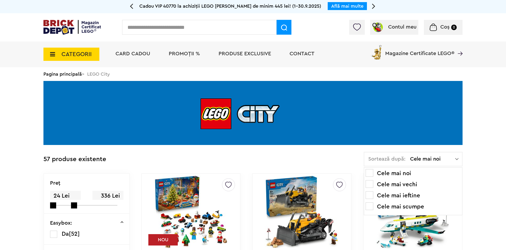
click at [400, 206] on li "Cele mai scumpe" at bounding box center [412, 206] width 95 height 8
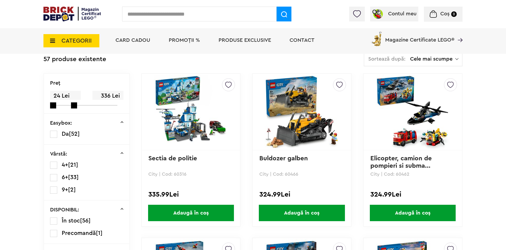
scroll to position [110, 0]
click at [62, 43] on span "CATEGORII" at bounding box center [76, 41] width 30 height 6
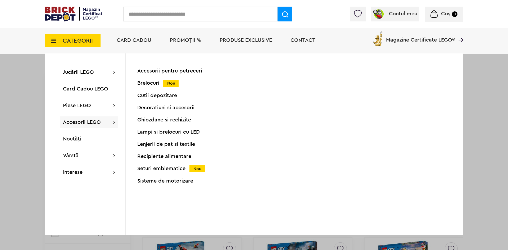
click at [164, 143] on div "Lenjerii de pat si textile" at bounding box center [189, 144] width 105 height 5
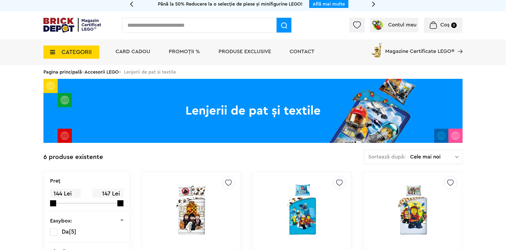
scroll to position [2, 0]
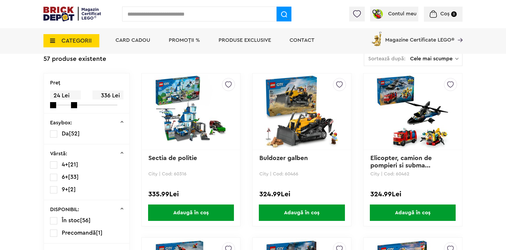
click at [51, 37] on span "CATEGORII" at bounding box center [71, 40] width 56 height 13
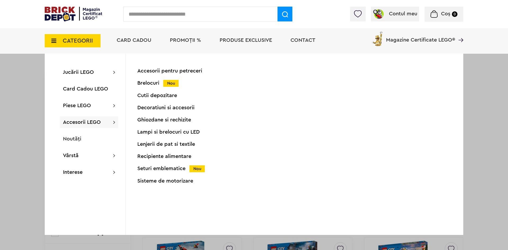
click at [181, 12] on input "text" at bounding box center [200, 14] width 154 height 15
type input "********"
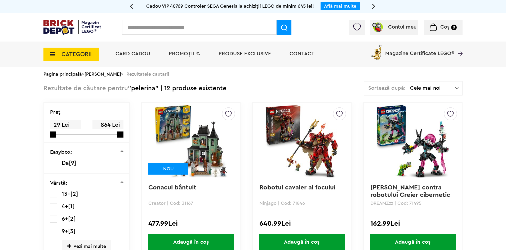
click at [61, 55] on span "CATEGORII" at bounding box center [71, 54] width 56 height 13
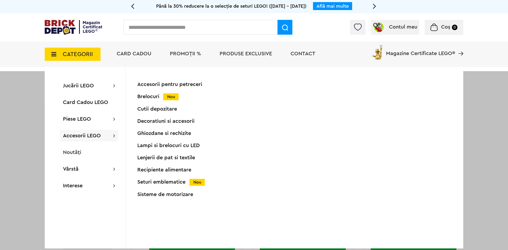
click at [169, 170] on div "Recipiente alimentare" at bounding box center [189, 169] width 105 height 5
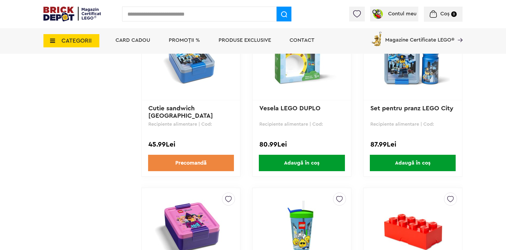
scroll to position [1255, 0]
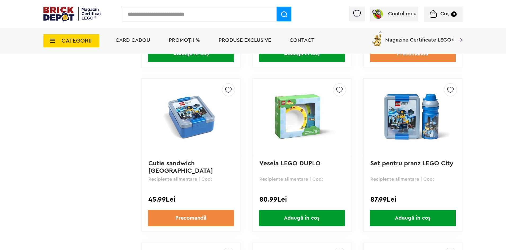
click at [187, 104] on img at bounding box center [191, 116] width 74 height 53
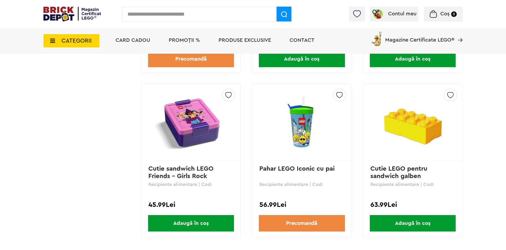
scroll to position [1415, 0]
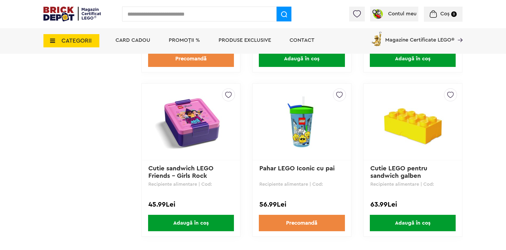
click at [413, 141] on img at bounding box center [412, 122] width 74 height 53
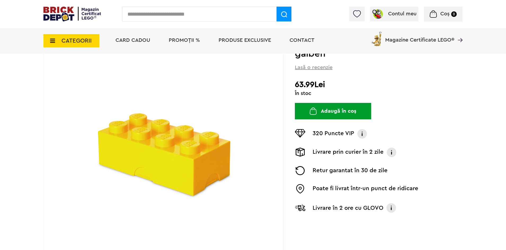
scroll to position [59, 0]
click at [186, 186] on img at bounding box center [163, 145] width 170 height 123
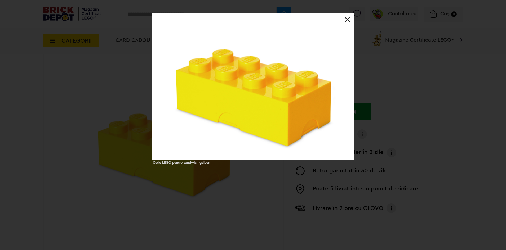
click at [347, 16] on div at bounding box center [253, 86] width 202 height 146
click at [347, 24] on div at bounding box center [253, 86] width 202 height 146
click at [347, 21] on link at bounding box center [347, 19] width 5 height 5
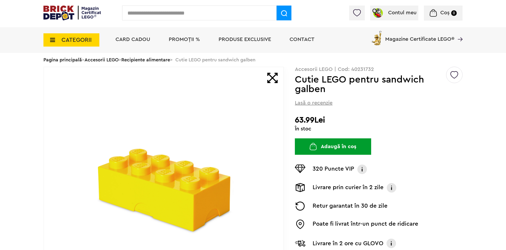
scroll to position [0, 0]
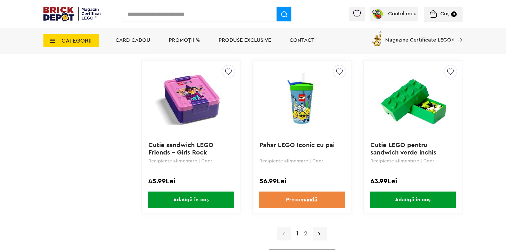
scroll to position [1438, 0]
click at [406, 102] on img at bounding box center [412, 98] width 74 height 53
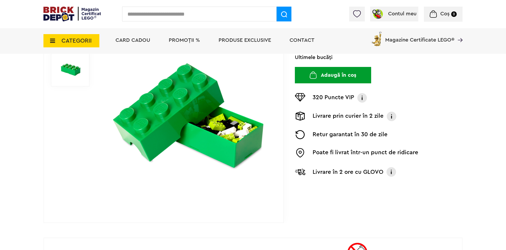
scroll to position [95, 0]
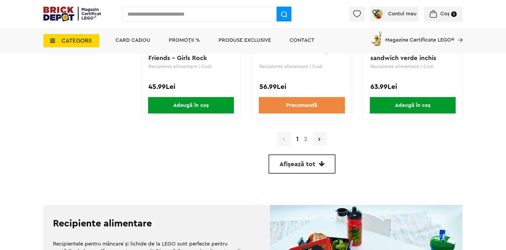
scroll to position [1544, 0]
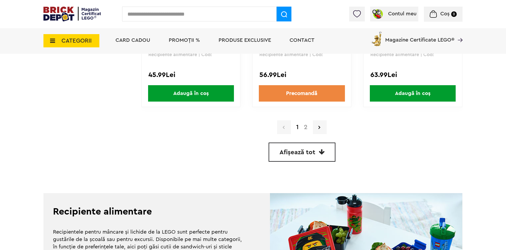
click at [306, 132] on div "1 2" at bounding box center [301, 127] width 321 height 14
click at [319, 128] on icon at bounding box center [319, 127] width 2 height 5
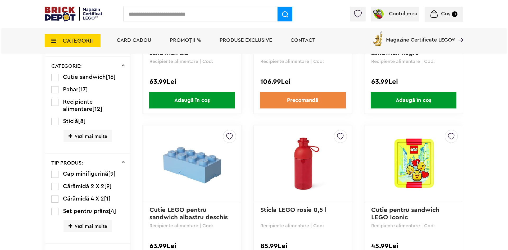
scroll to position [354, 0]
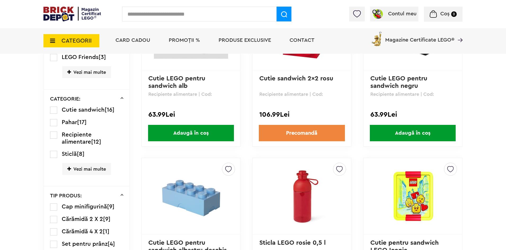
click at [69, 38] on span "CATEGORII" at bounding box center [76, 41] width 30 height 6
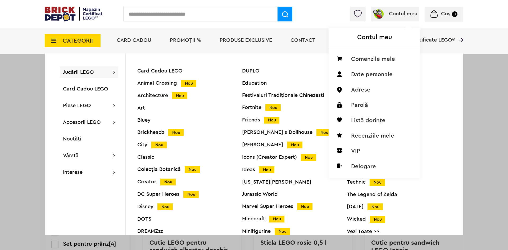
click at [390, 10] on div "Contul meu Contul meu Comenzile mele Date personale Adrese Parolă Listă dorințe…" at bounding box center [395, 14] width 48 height 15
click at [358, 150] on li "VIP" at bounding box center [375, 150] width 84 height 15
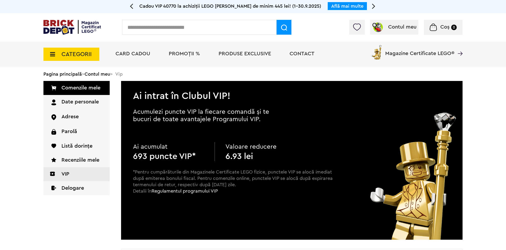
click at [152, 56] on li "Card Cadou" at bounding box center [132, 55] width 45 height 26
click at [142, 55] on span "Card Cadou" at bounding box center [132, 53] width 35 height 5
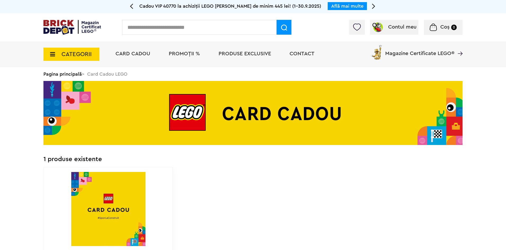
click at [146, 31] on input "text" at bounding box center [199, 27] width 154 height 15
type input "********"
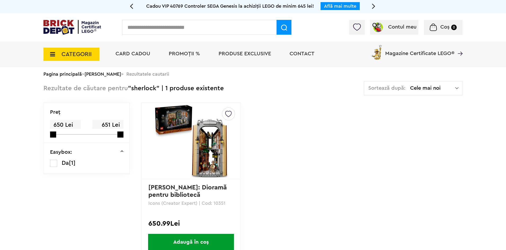
click at [61, 56] on span "CATEGORII" at bounding box center [71, 54] width 56 height 13
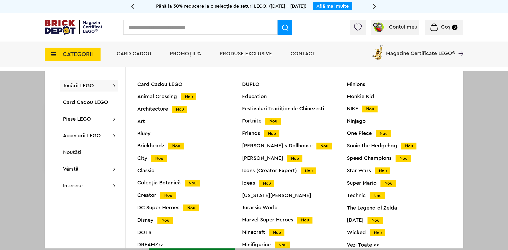
click at [148, 33] on input "text" at bounding box center [200, 27] width 154 height 15
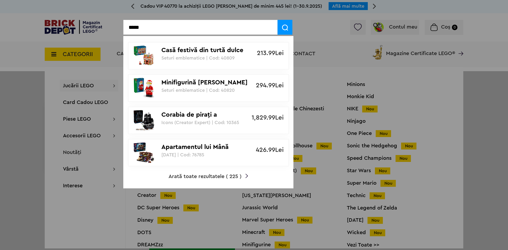
type input "****"
click at [179, 178] on span "Arată toate rezultatele ( 225 )" at bounding box center [205, 176] width 73 height 5
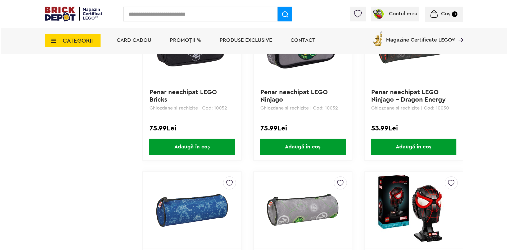
scroll to position [1032, 0]
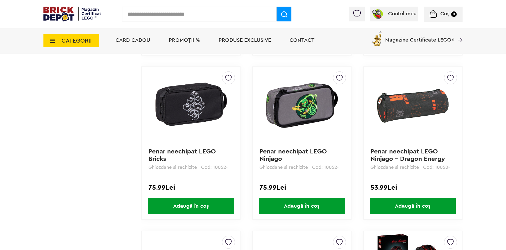
click at [155, 22] on div "Contul meu Contul meu Comenzile mele Date personale Adrese Parolă Listă dorințe…" at bounding box center [253, 14] width 506 height 28
click at [146, 18] on input "text" at bounding box center [199, 14] width 154 height 15
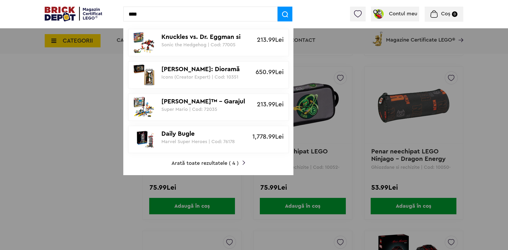
type input "****"
click at [191, 164] on span "Arată toate rezultatele ( 4 )" at bounding box center [205, 163] width 67 height 5
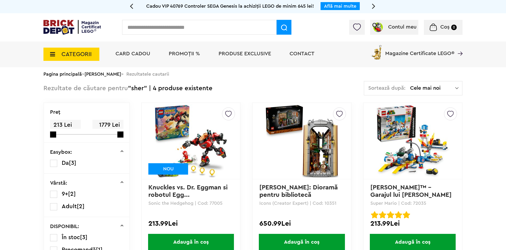
click at [315, 155] on img at bounding box center [301, 141] width 74 height 74
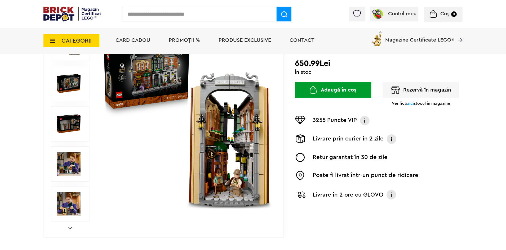
scroll to position [21, 0]
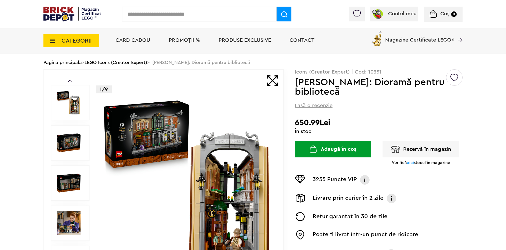
click at [160, 154] on img at bounding box center [186, 183] width 170 height 170
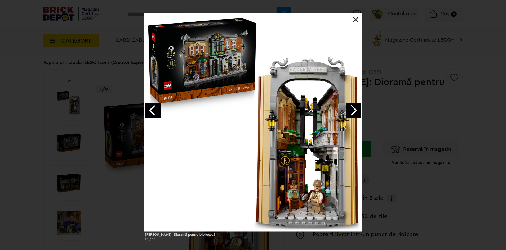
click at [348, 107] on link "Next image" at bounding box center [352, 110] width 15 height 15
click at [358, 107] on link "Next image" at bounding box center [352, 110] width 15 height 15
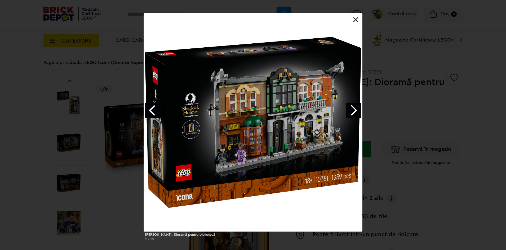
click at [358, 107] on link "Next image" at bounding box center [352, 110] width 15 height 15
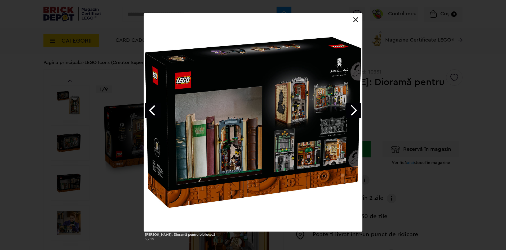
click at [354, 112] on link "Next image" at bounding box center [352, 110] width 15 height 15
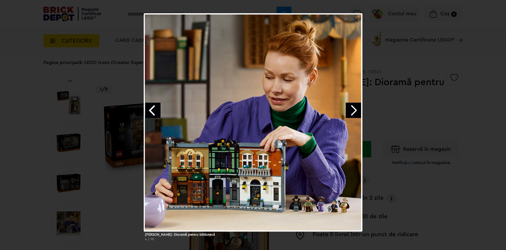
click at [354, 112] on link "Next image" at bounding box center [352, 110] width 15 height 15
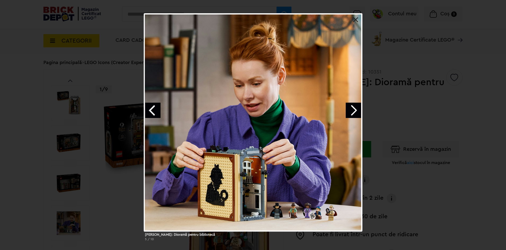
click at [358, 114] on link "Next image" at bounding box center [352, 110] width 15 height 15
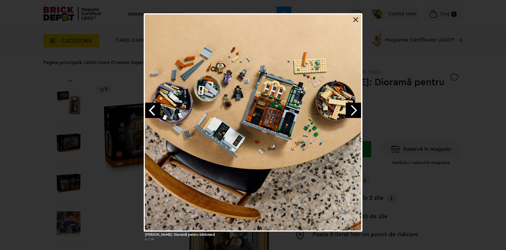
click at [358, 114] on link "Next image" at bounding box center [352, 110] width 15 height 15
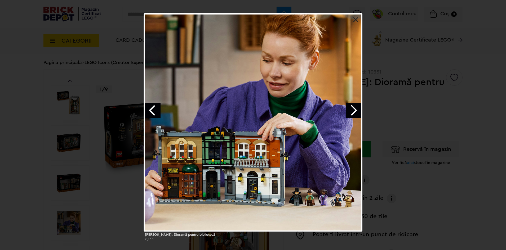
click at [358, 114] on link "Next image" at bounding box center [352, 110] width 15 height 15
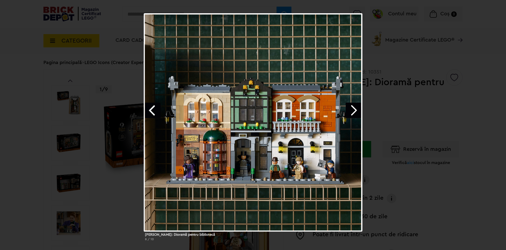
click at [358, 114] on link "Next image" at bounding box center [352, 110] width 15 height 15
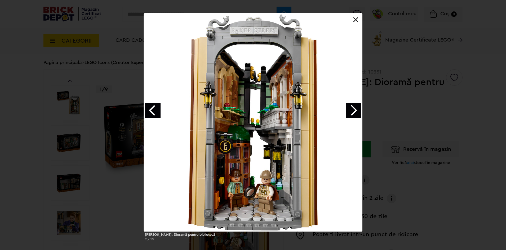
click at [358, 114] on link "Next image" at bounding box center [352, 110] width 15 height 15
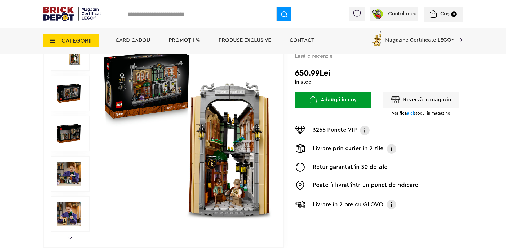
scroll to position [0, 0]
